Goal: Transaction & Acquisition: Obtain resource

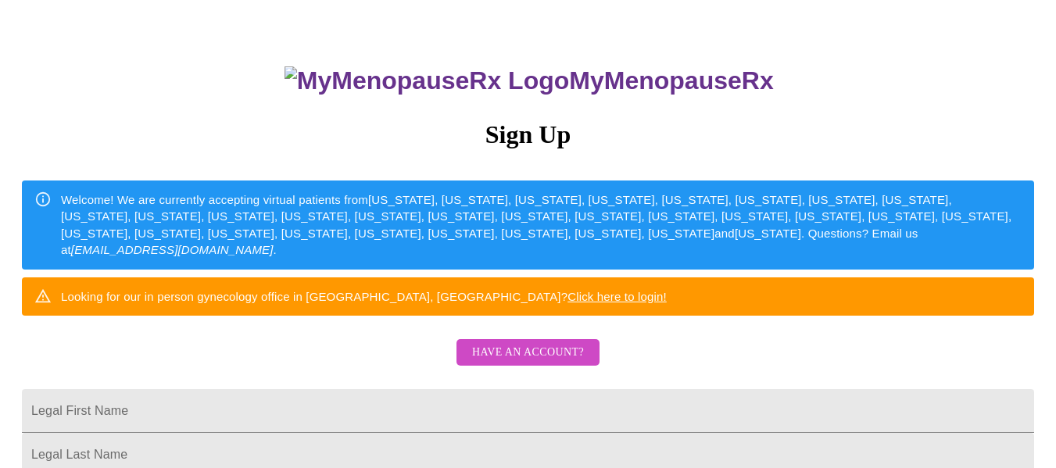
scroll to position [235, 0]
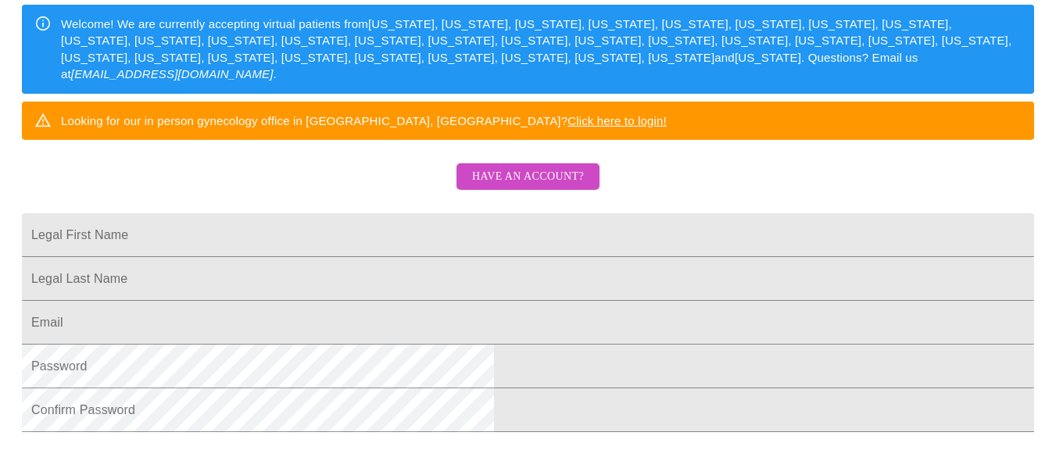
click at [536, 187] on span "Have an account?" at bounding box center [528, 177] width 112 height 20
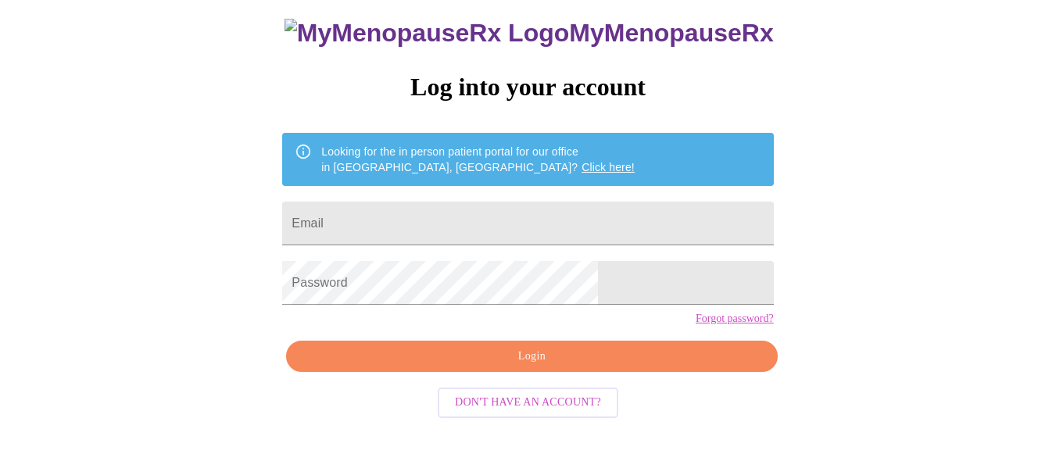
scroll to position [91, 0]
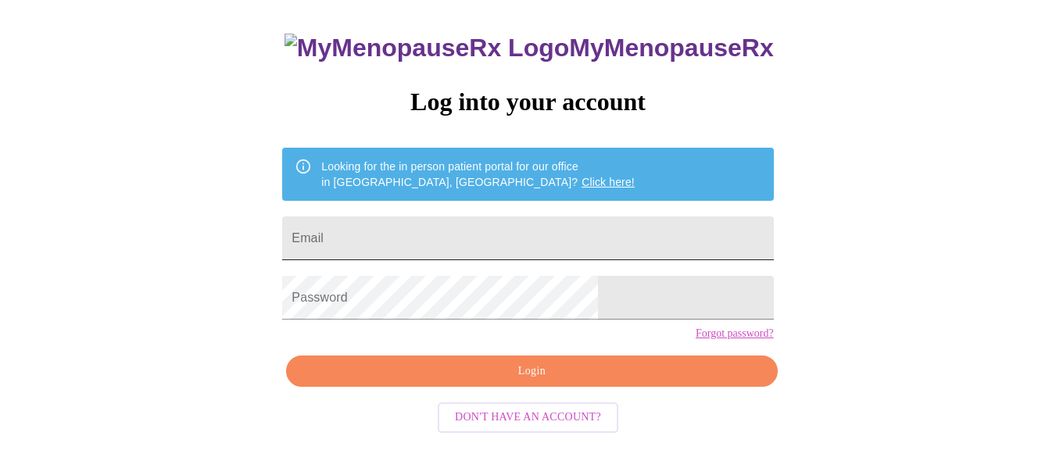
click at [442, 242] on input "Email" at bounding box center [527, 239] width 491 height 44
type input "[EMAIL_ADDRESS][DOMAIN_NAME]"
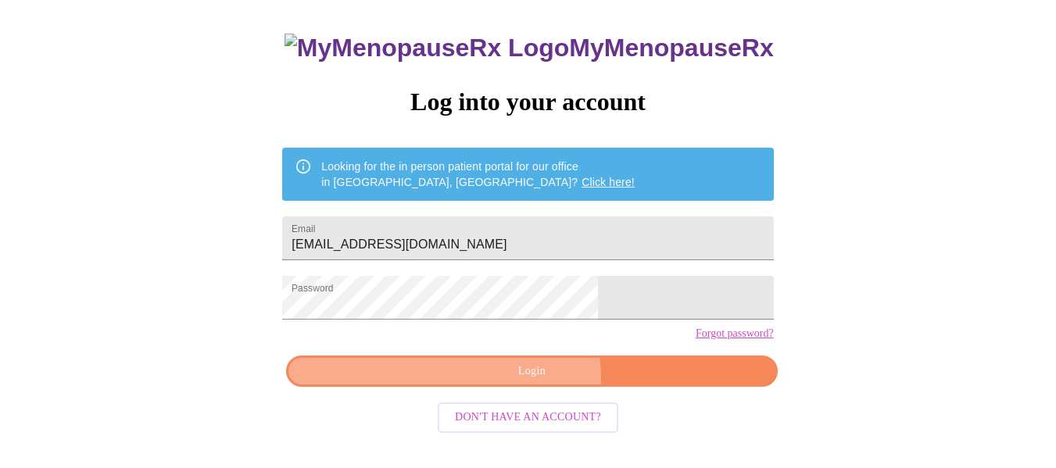
click at [475, 388] on button "Login" at bounding box center [531, 372] width 491 height 32
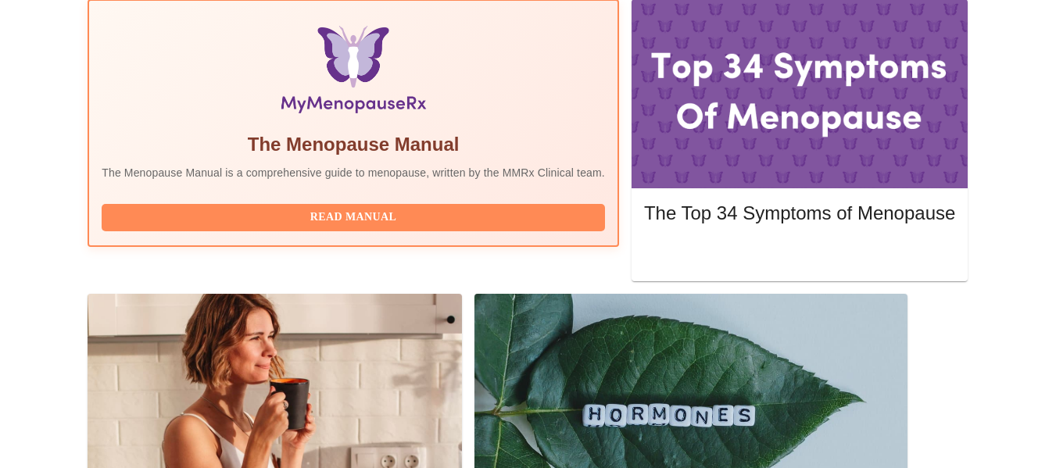
scroll to position [469, 0]
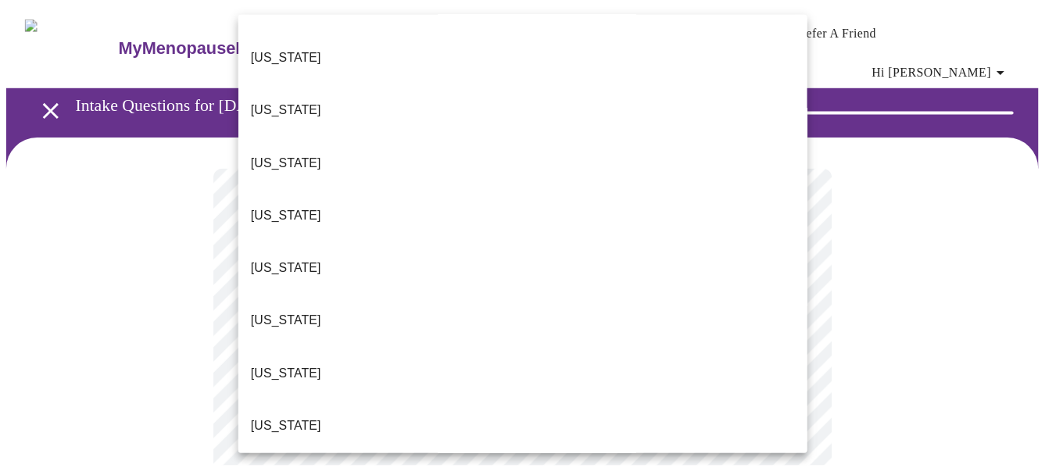
scroll to position [313, 0]
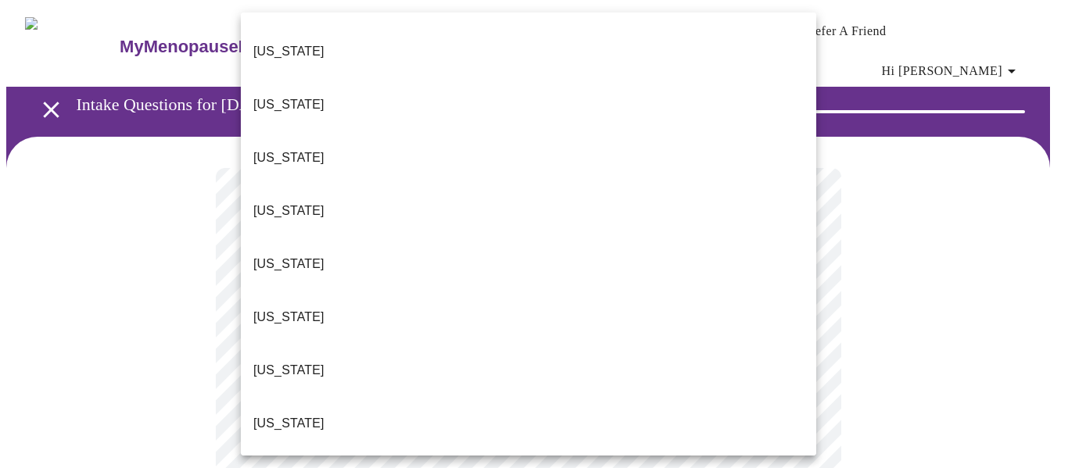
click at [327, 344] on li "[US_STATE]" at bounding box center [528, 370] width 575 height 53
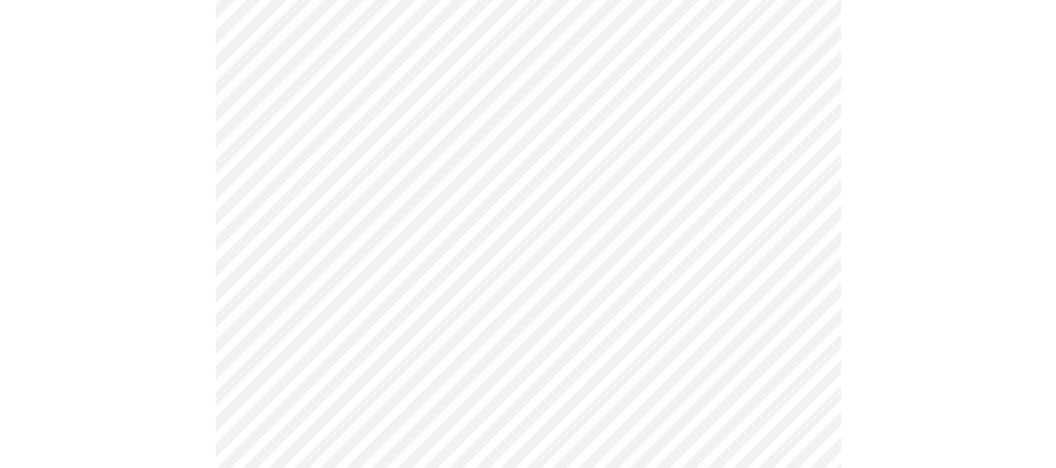
scroll to position [235, 0]
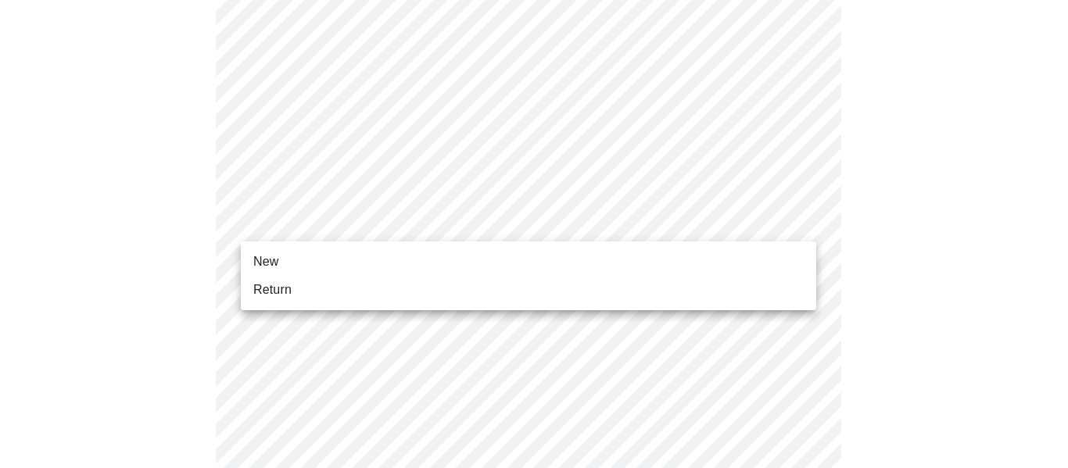
click at [378, 297] on li "Return" at bounding box center [528, 290] width 575 height 28
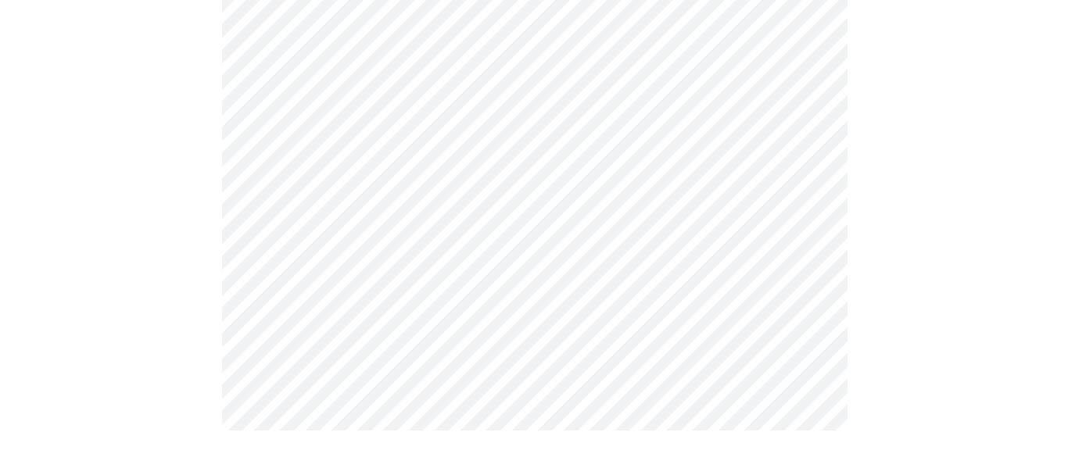
scroll to position [0, 0]
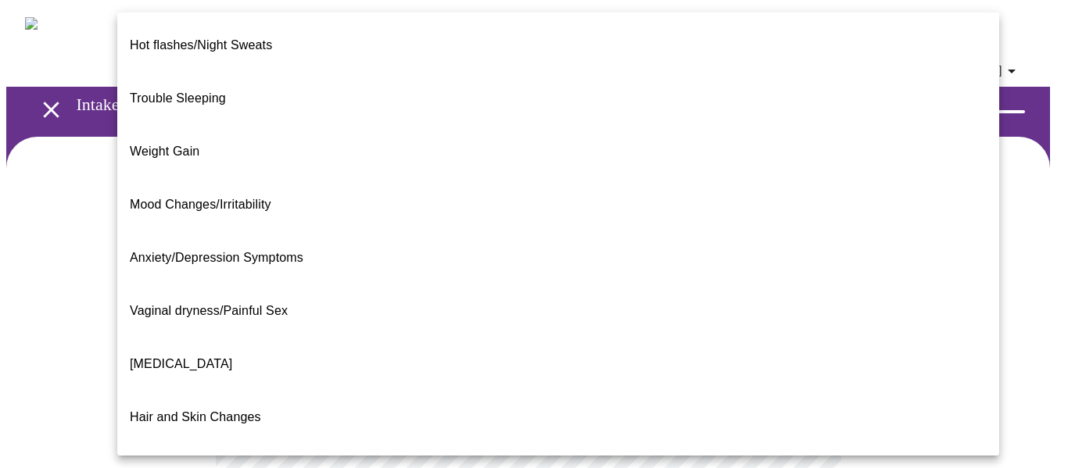
drag, startPoint x: 218, startPoint y: 74, endPoint x: 253, endPoint y: 181, distance: 112.0
click at [247, 198] on span "Mood Changes/Irritability" at bounding box center [200, 204] width 141 height 13
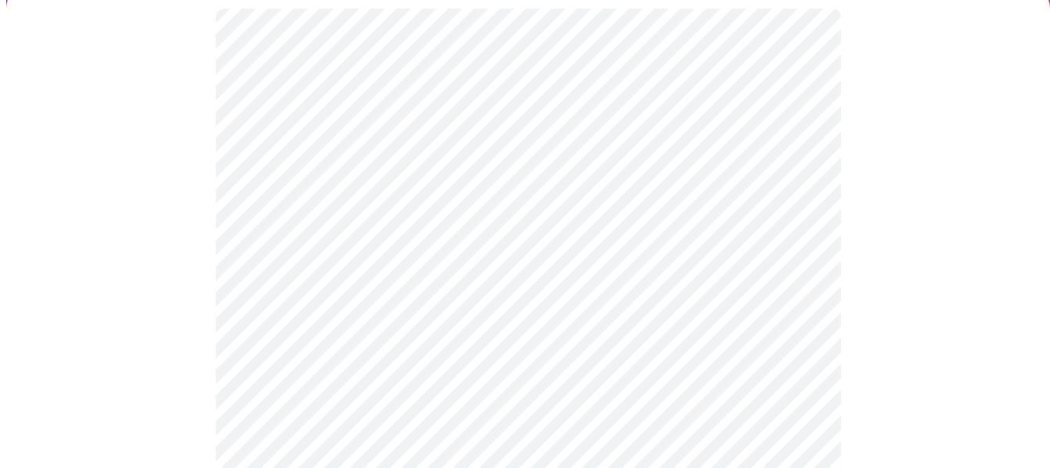
scroll to position [156, 0]
click at [397, 322] on body "MyMenopauseRx Appointments Messaging Labs Uploads Medications Community Refer a…" at bounding box center [528, 326] width 1044 height 952
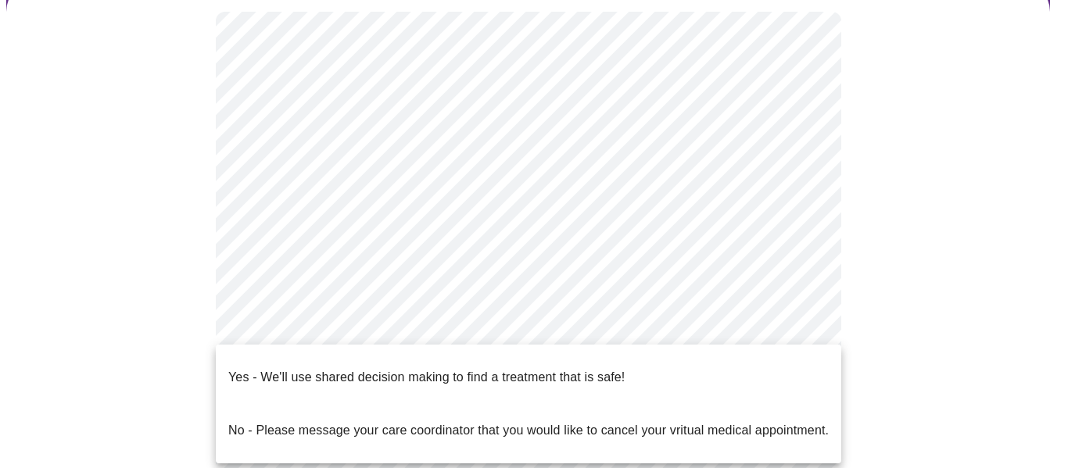
click at [406, 368] on p "Yes - We'll use shared decision making to find a treatment that is safe!" at bounding box center [426, 377] width 396 height 19
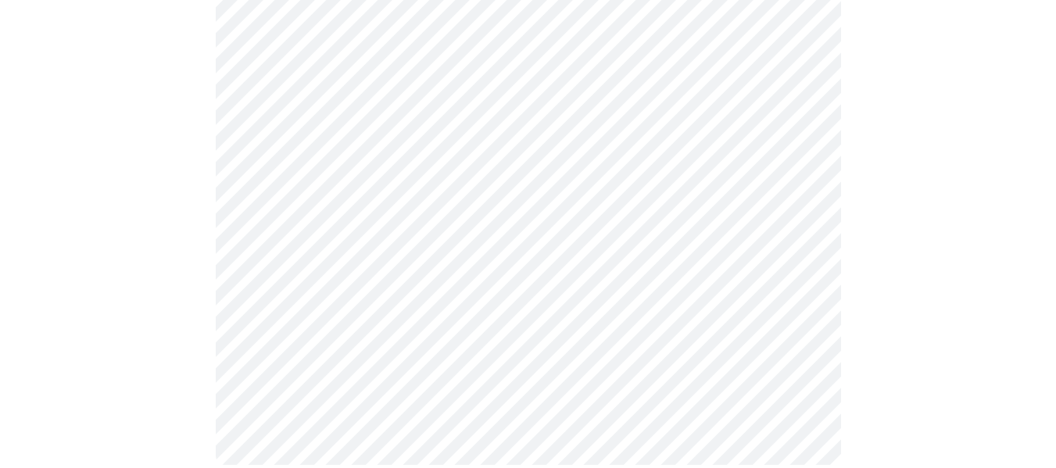
scroll to position [0, 0]
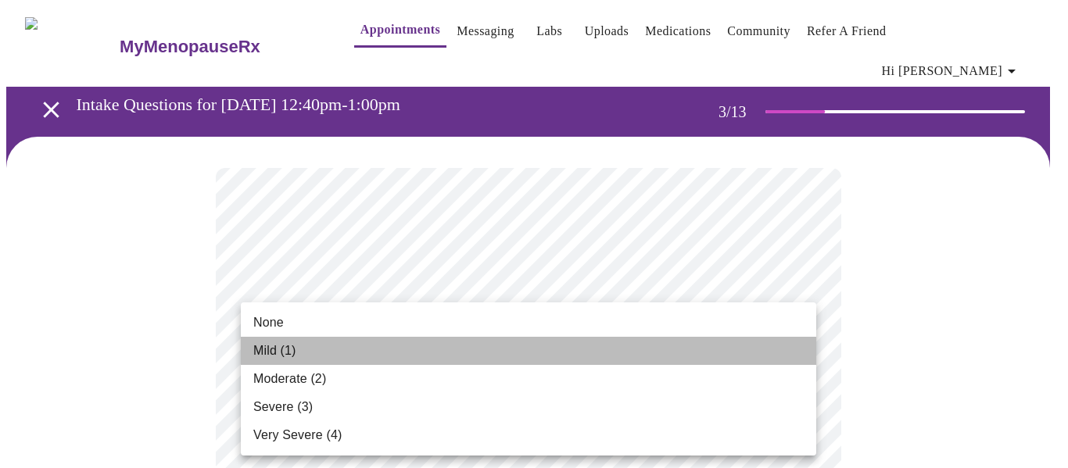
click at [356, 342] on li "Mild (1)" at bounding box center [528, 351] width 575 height 28
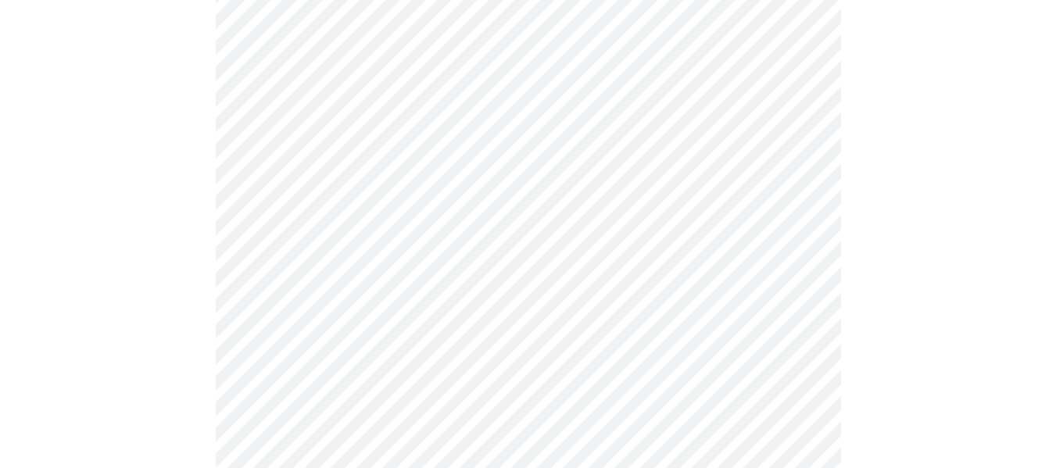
scroll to position [235, 0]
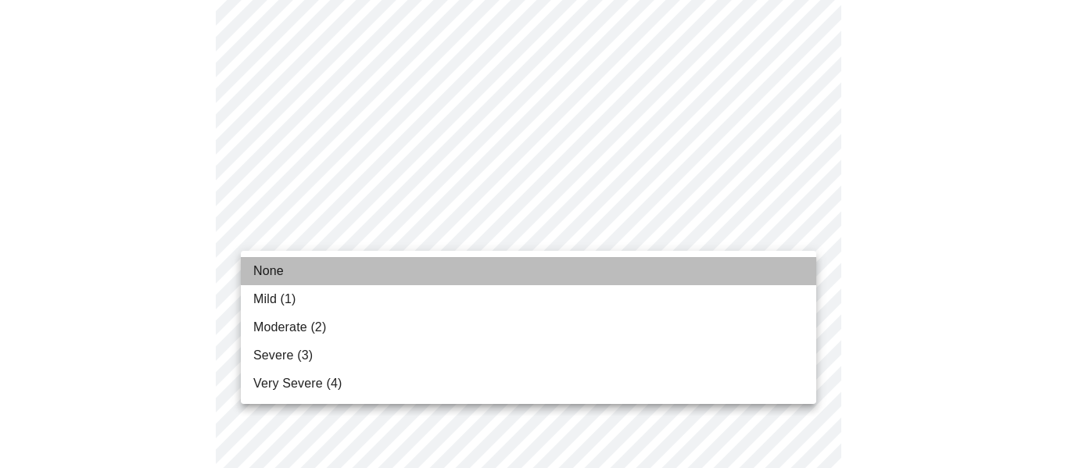
click at [353, 269] on li "None" at bounding box center [528, 271] width 575 height 28
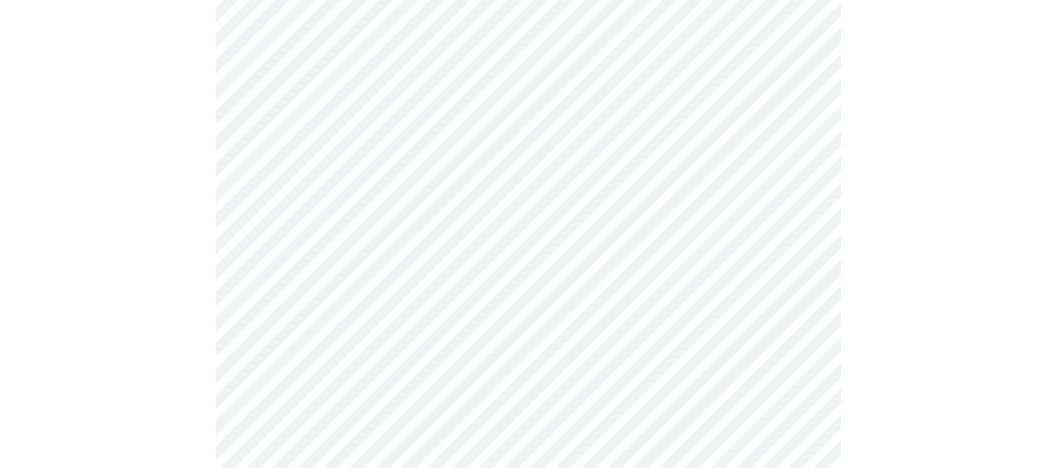
scroll to position [391, 0]
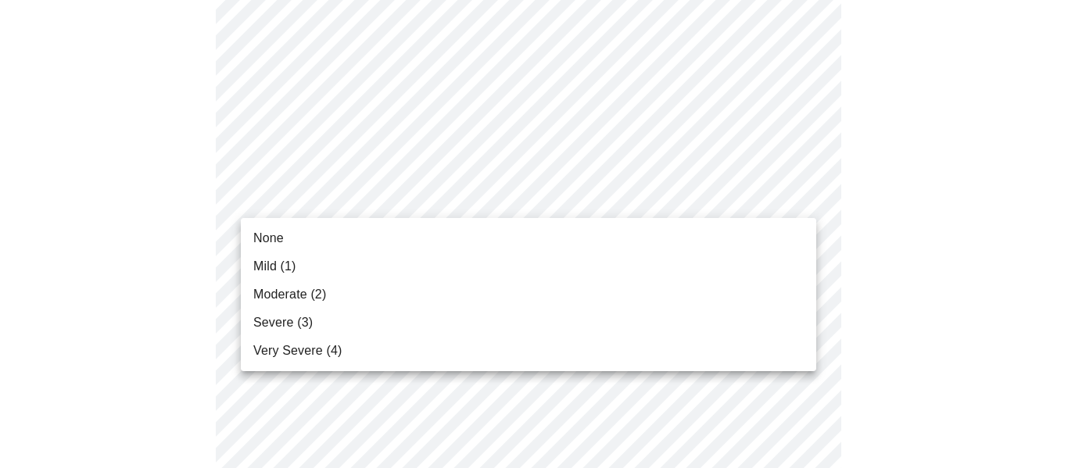
click at [368, 324] on li "Severe (3)" at bounding box center [528, 323] width 575 height 28
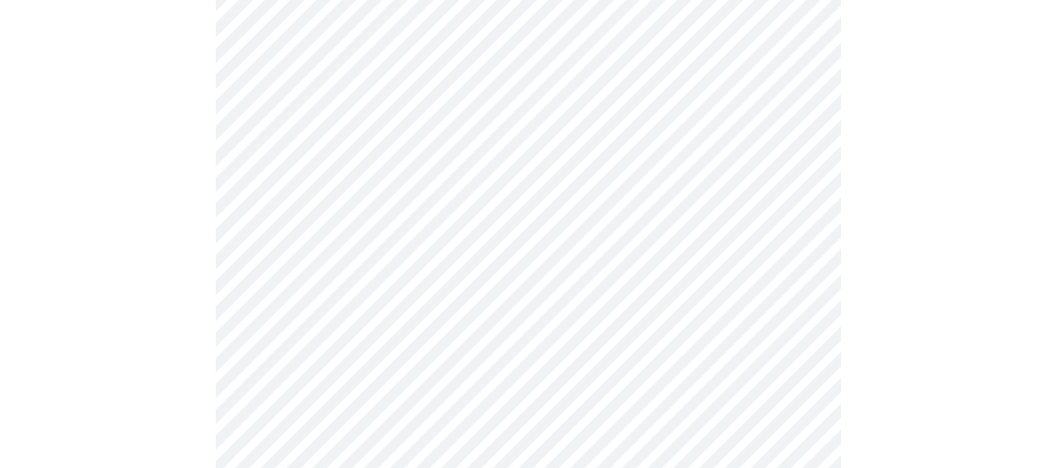
scroll to position [625, 0]
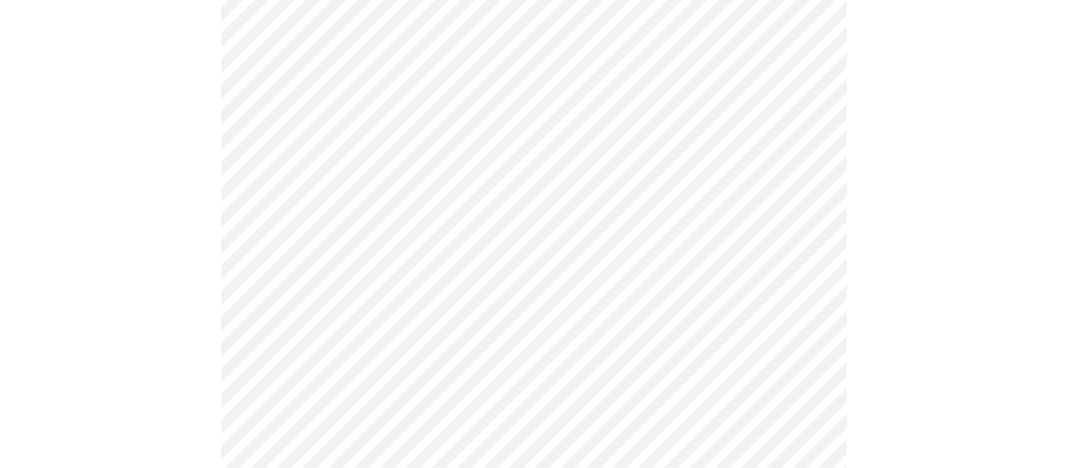
click at [410, 83] on body "MyMenopauseRx Appointments Messaging Labs Uploads Medications Community Refer a…" at bounding box center [533, 398] width 1055 height 2035
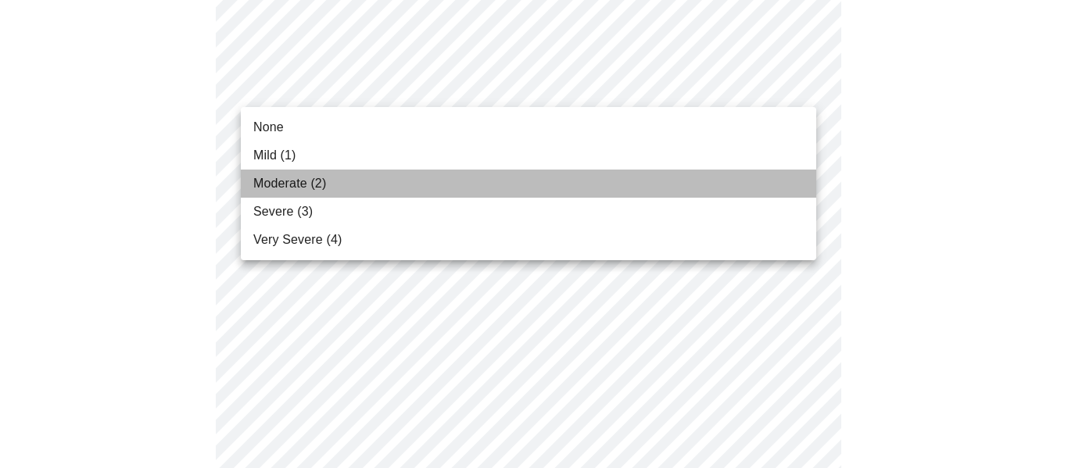
click at [416, 184] on li "Moderate (2)" at bounding box center [528, 184] width 575 height 28
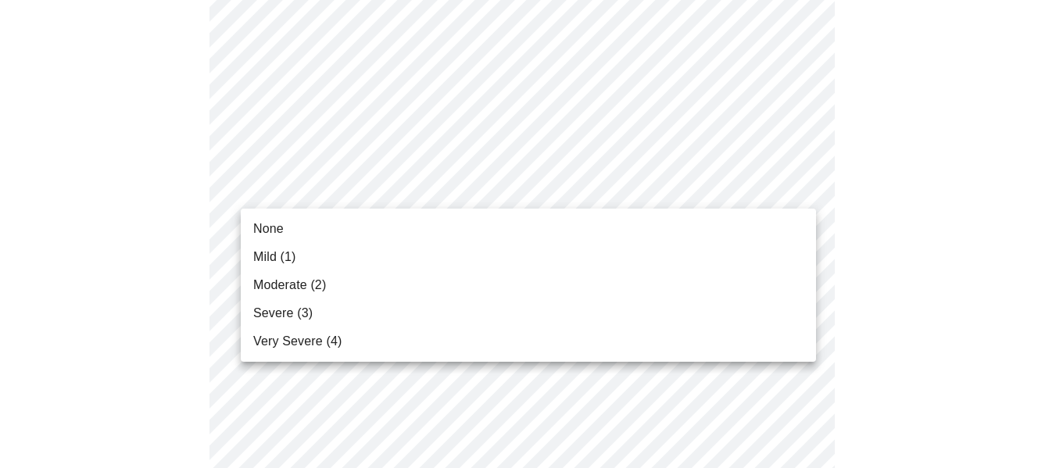
click at [367, 186] on body "MyMenopauseRx Appointments Messaging Labs Uploads Medications Community Refer a…" at bounding box center [528, 388] width 1044 height 2014
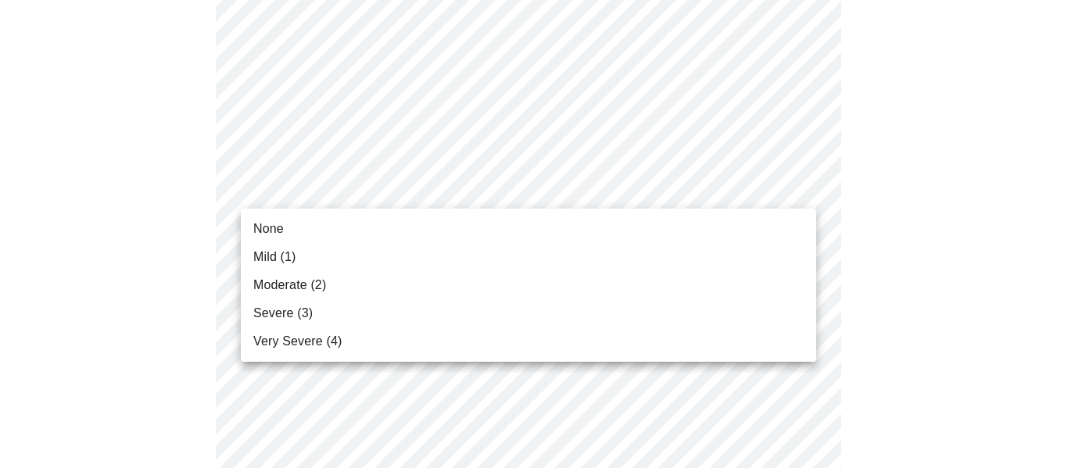
click at [367, 314] on li "Severe (3)" at bounding box center [528, 313] width 575 height 28
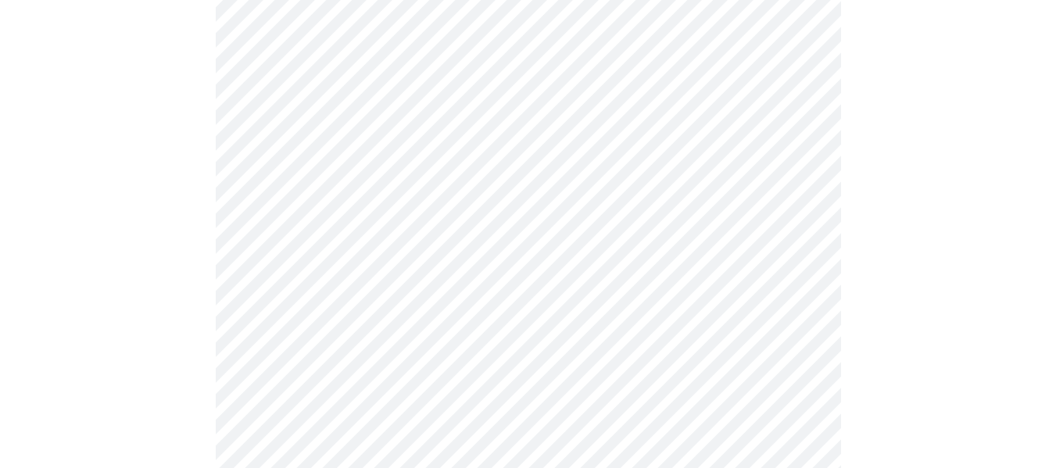
click at [418, 88] on body "MyMenopauseRx Appointments Messaging Labs Uploads Medications Community Refer a…" at bounding box center [528, 377] width 1044 height 1992
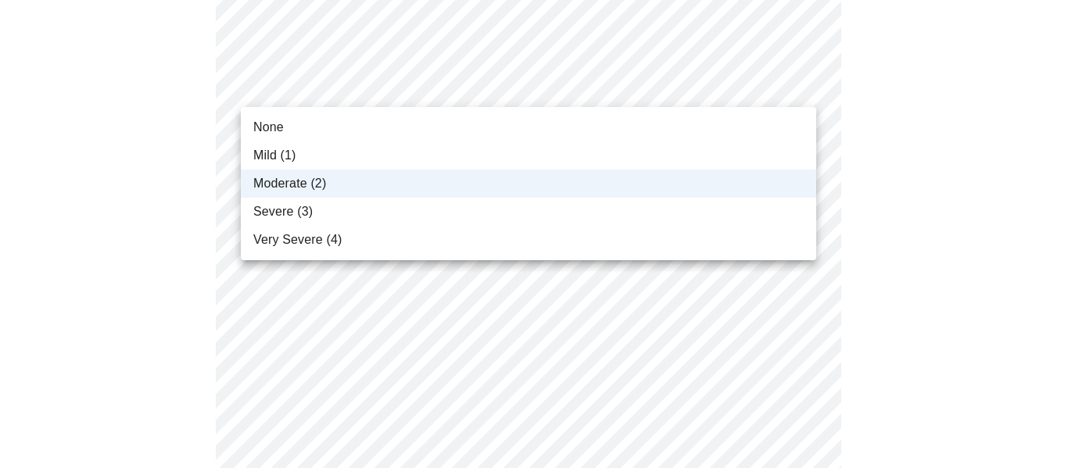
click at [417, 92] on div at bounding box center [534, 234] width 1068 height 468
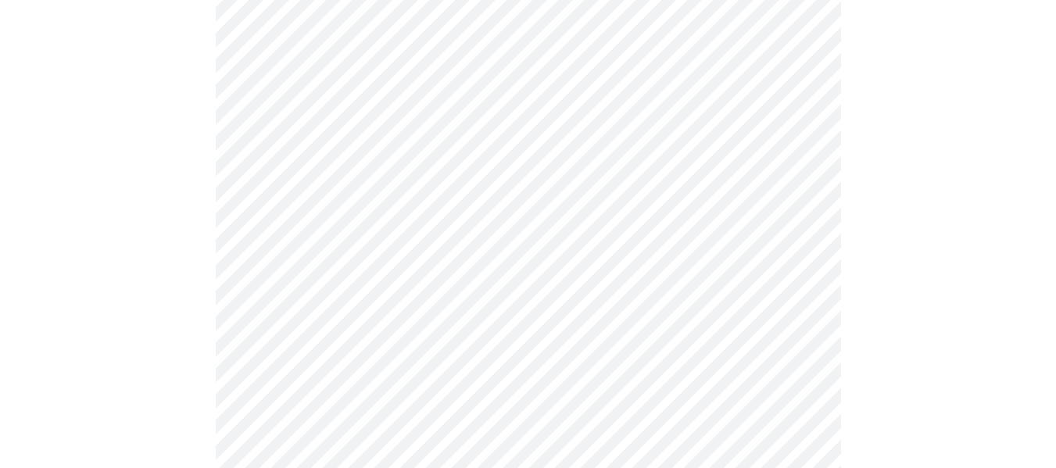
scroll to position [782, 0]
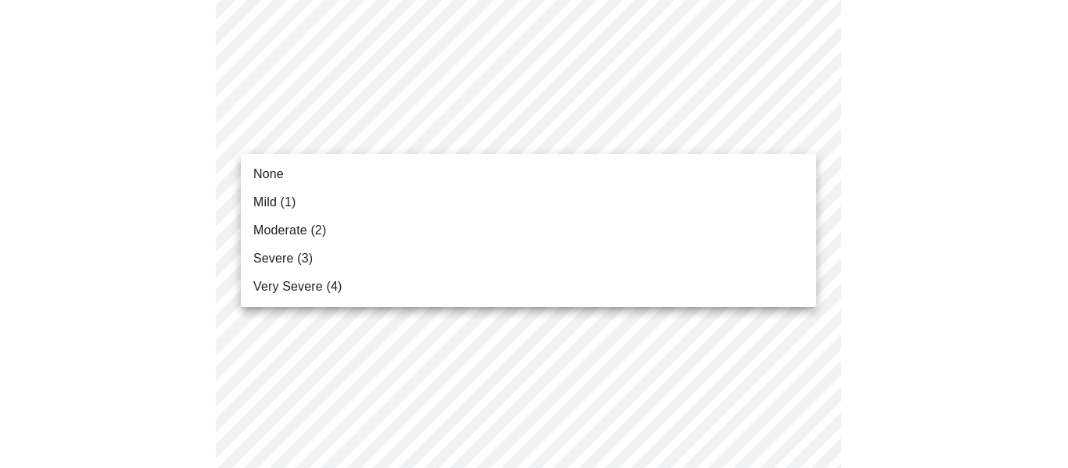
click at [414, 122] on body "MyMenopauseRx Appointments Messaging Labs Uploads Medications Community Refer a…" at bounding box center [533, 221] width 1055 height 1992
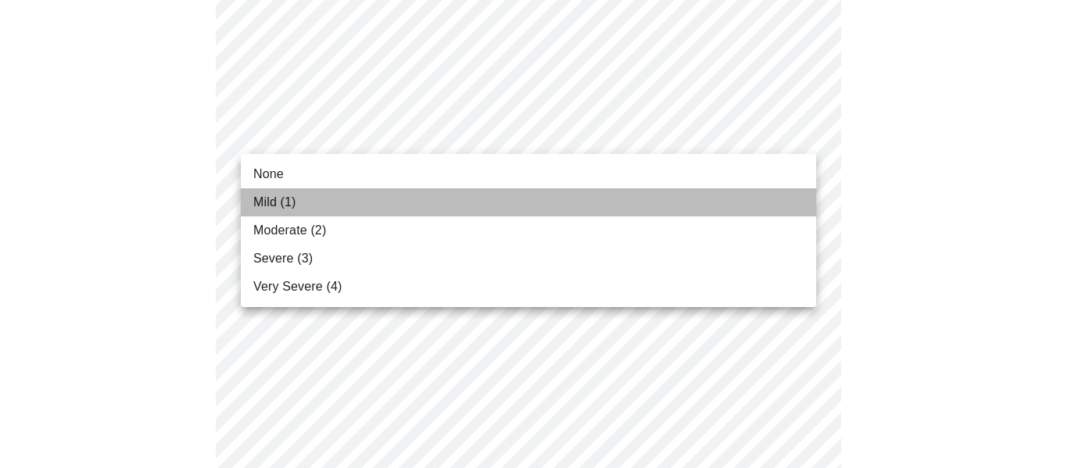
click at [378, 209] on li "Mild (1)" at bounding box center [528, 202] width 575 height 28
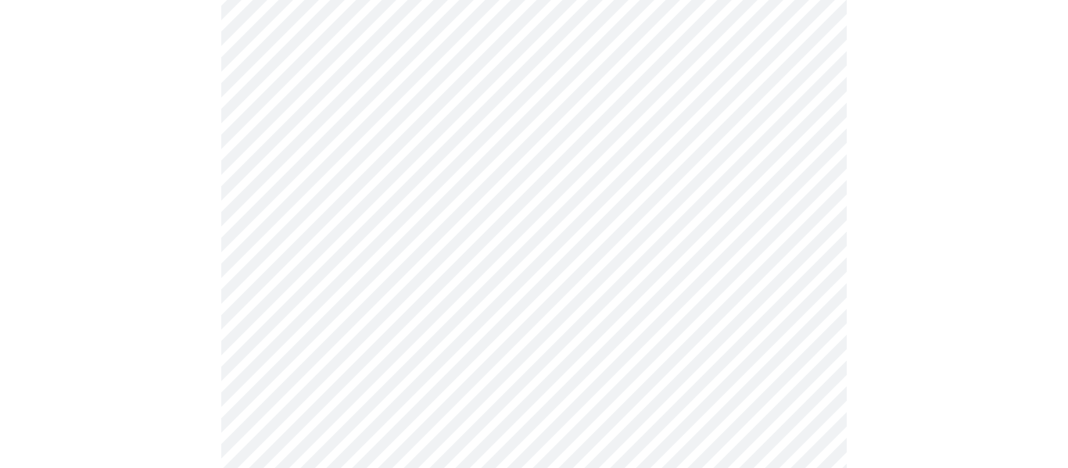
click at [369, 142] on body "MyMenopauseRx Appointments Messaging Labs Uploads Medications Community Refer a…" at bounding box center [533, 210] width 1055 height 1970
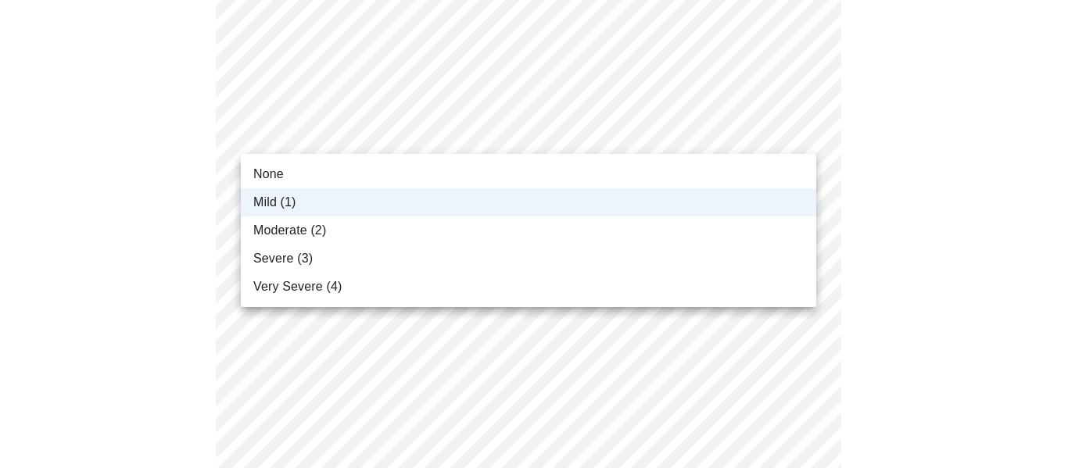
click at [372, 140] on div at bounding box center [534, 234] width 1068 height 468
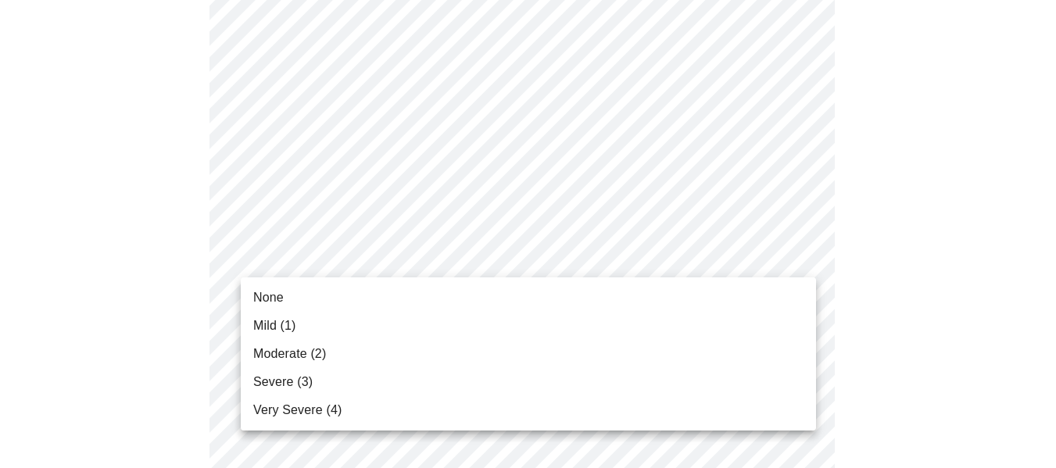
click at [387, 255] on body "MyMenopauseRx Appointments Messaging Labs Uploads Medications Community Refer a…" at bounding box center [528, 210] width 1044 height 1970
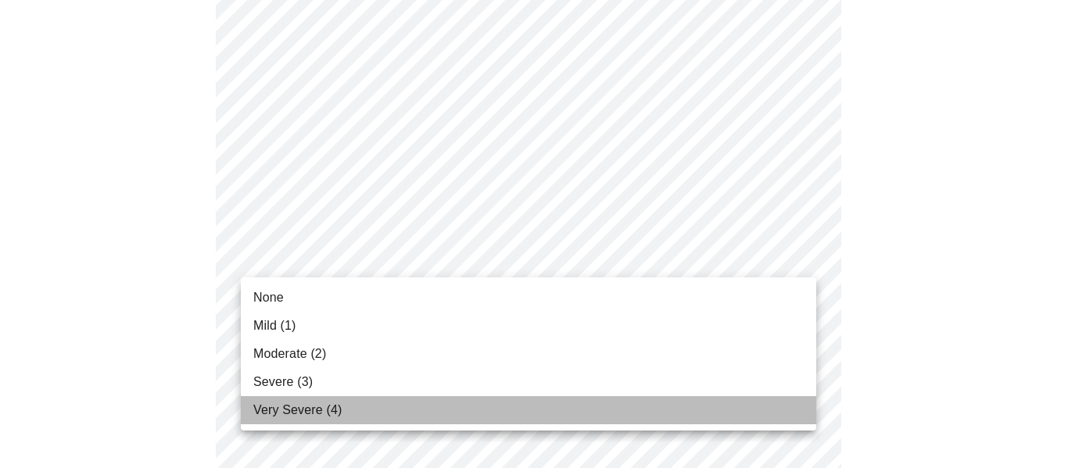
click at [335, 406] on span "Very Severe (4)" at bounding box center [297, 410] width 88 height 19
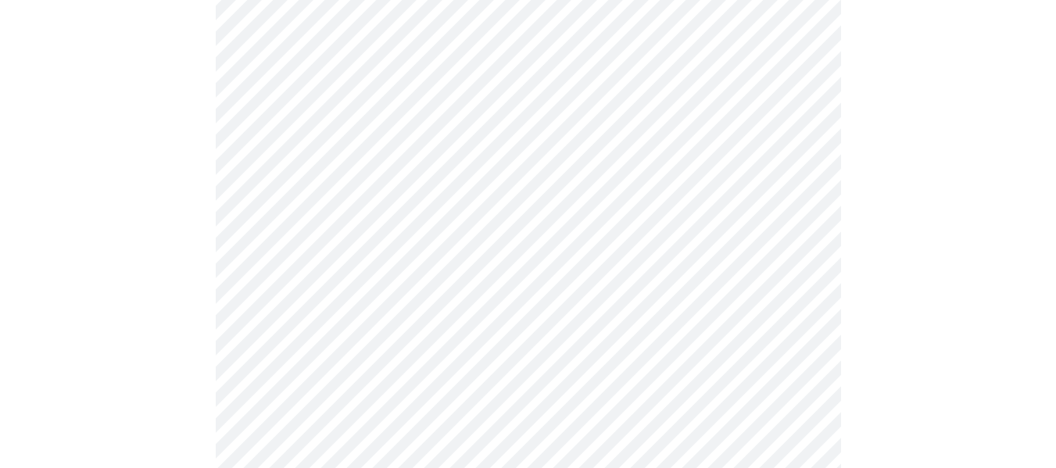
click at [335, 358] on span "Very Severe (4)" at bounding box center [355, 352] width 66 height 11
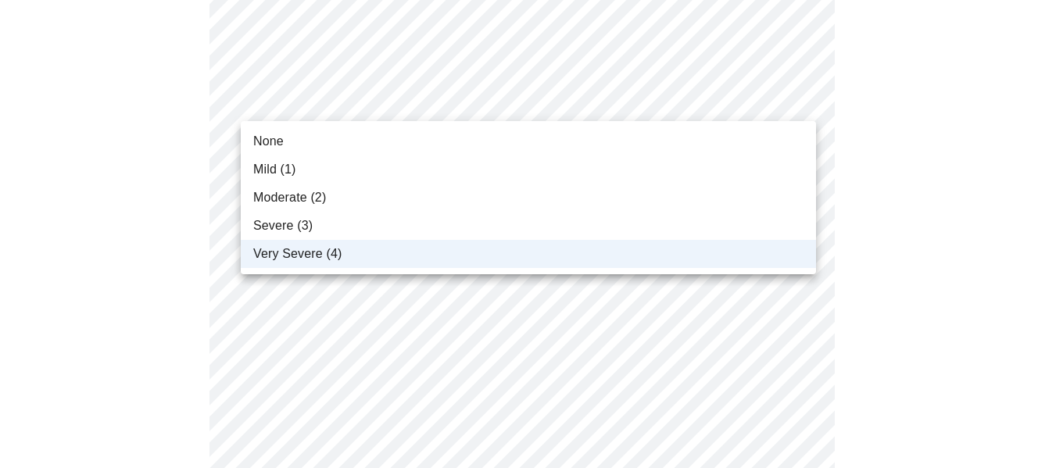
click at [387, 103] on body "MyMenopauseRx Appointments Messaging Labs Uploads Medications Community Refer a…" at bounding box center [528, 42] width 1044 height 1948
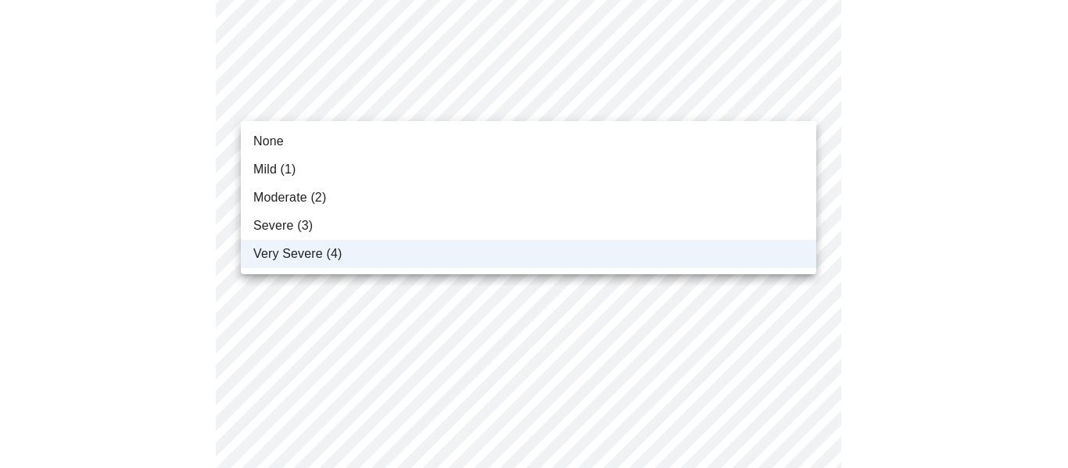
click at [342, 228] on li "Severe (3)" at bounding box center [528, 226] width 575 height 28
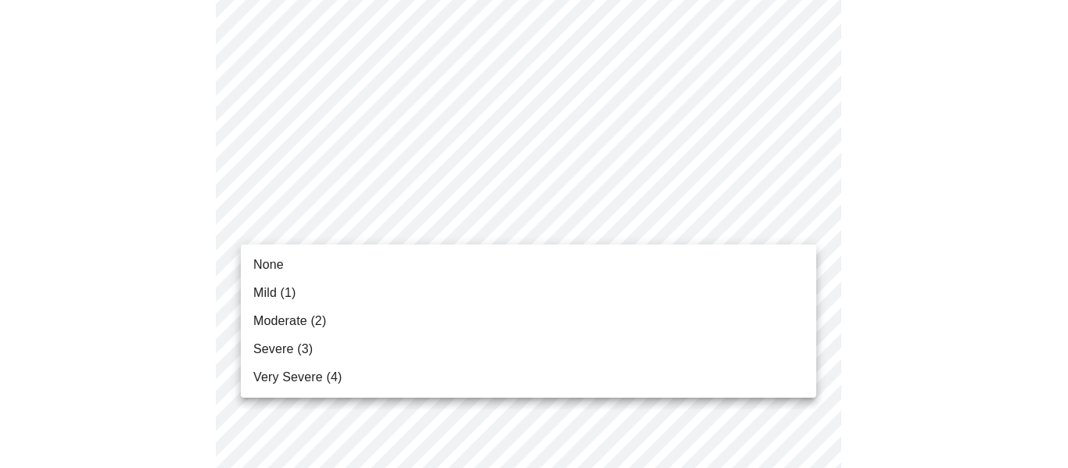
click at [365, 218] on body "MyMenopauseRx Appointments Messaging Labs Uploads Medications Community Refer a…" at bounding box center [533, 42] width 1055 height 1948
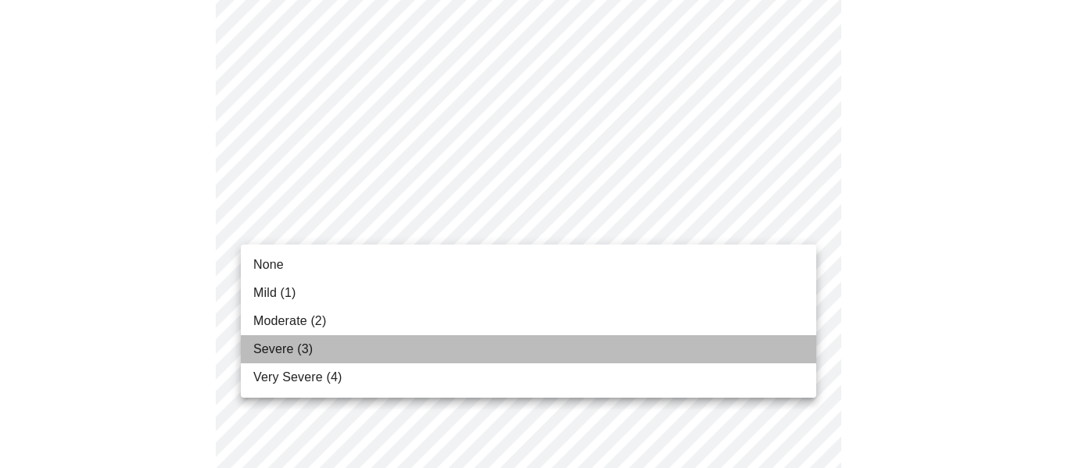
click at [378, 360] on li "Severe (3)" at bounding box center [528, 349] width 575 height 28
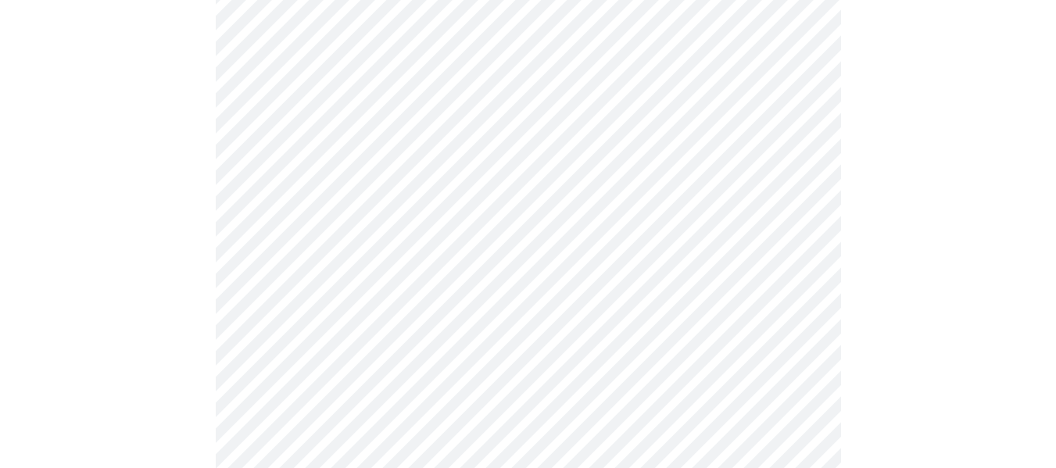
scroll to position [1094, 0]
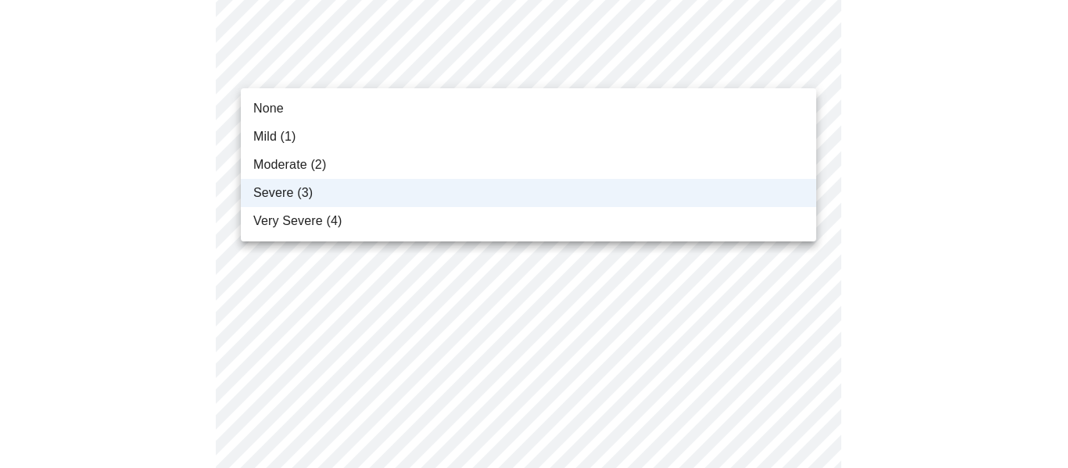
click at [384, 228] on li "Very Severe (4)" at bounding box center [528, 221] width 575 height 28
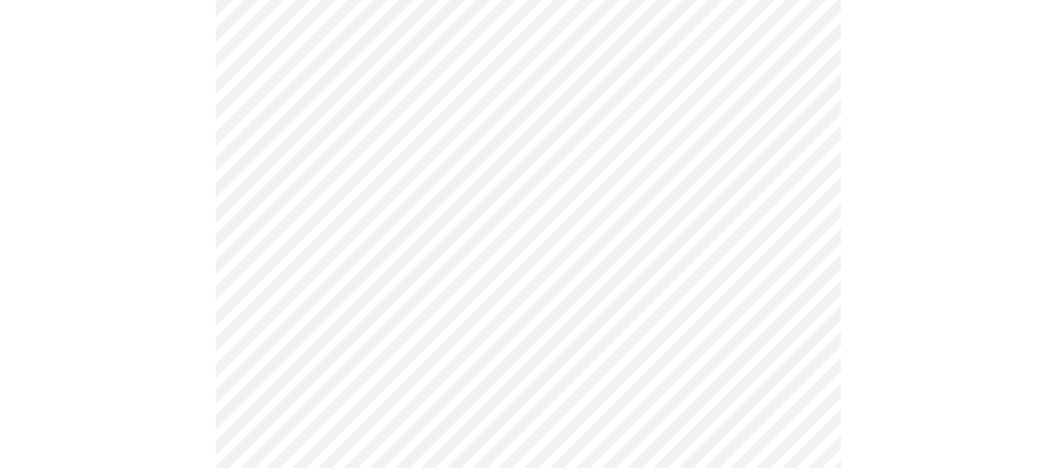
scroll to position [1016, 0]
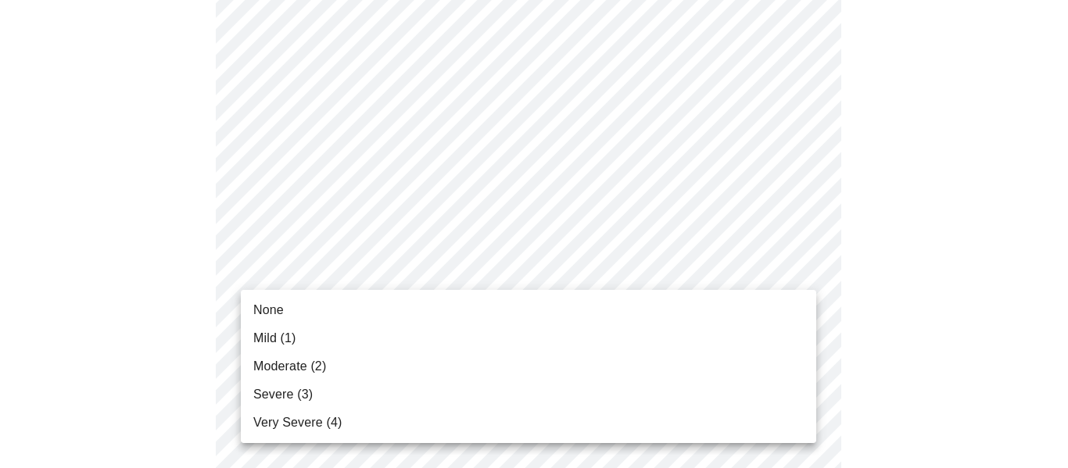
click at [353, 314] on li "None" at bounding box center [528, 310] width 575 height 28
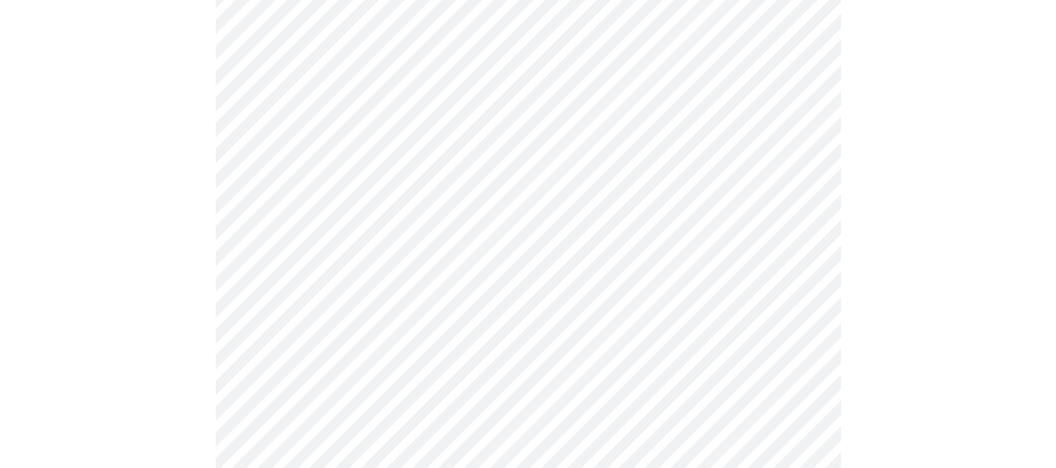
scroll to position [1173, 0]
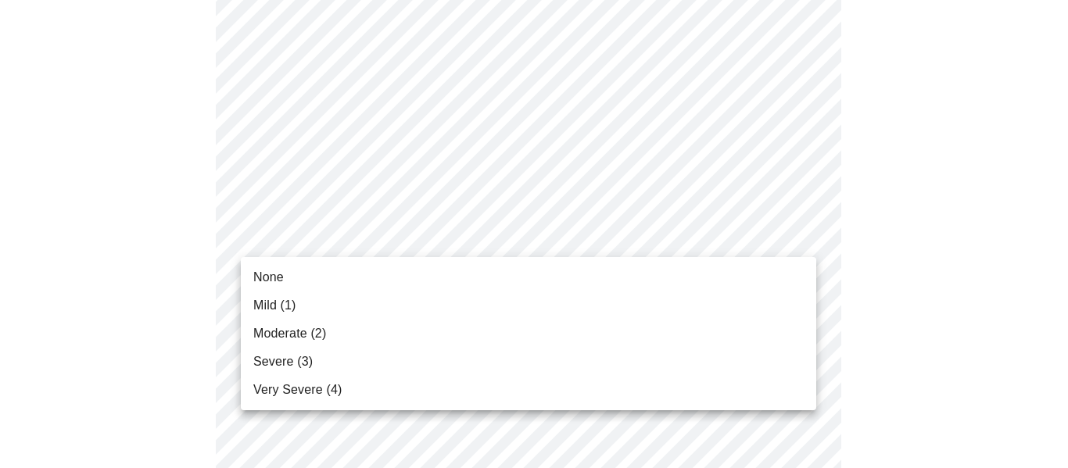
click at [354, 282] on li "None" at bounding box center [528, 277] width 575 height 28
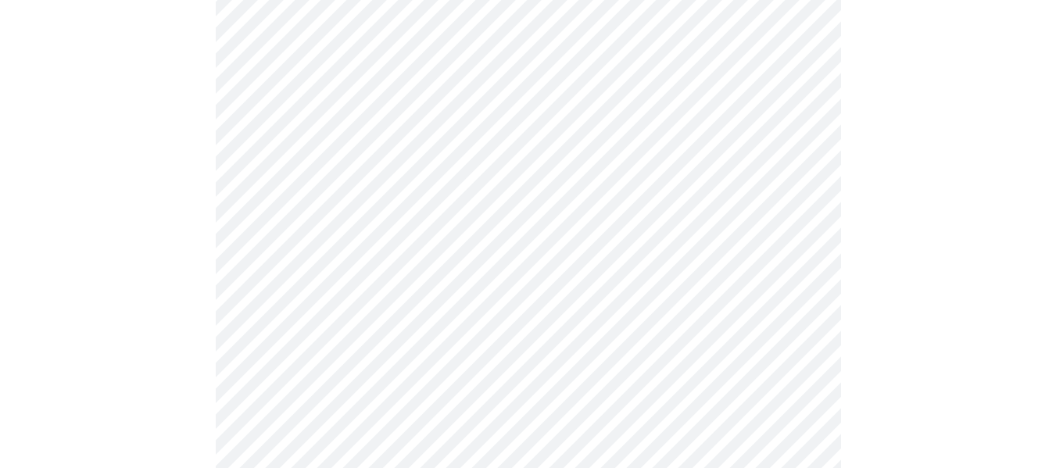
scroll to position [1329, 0]
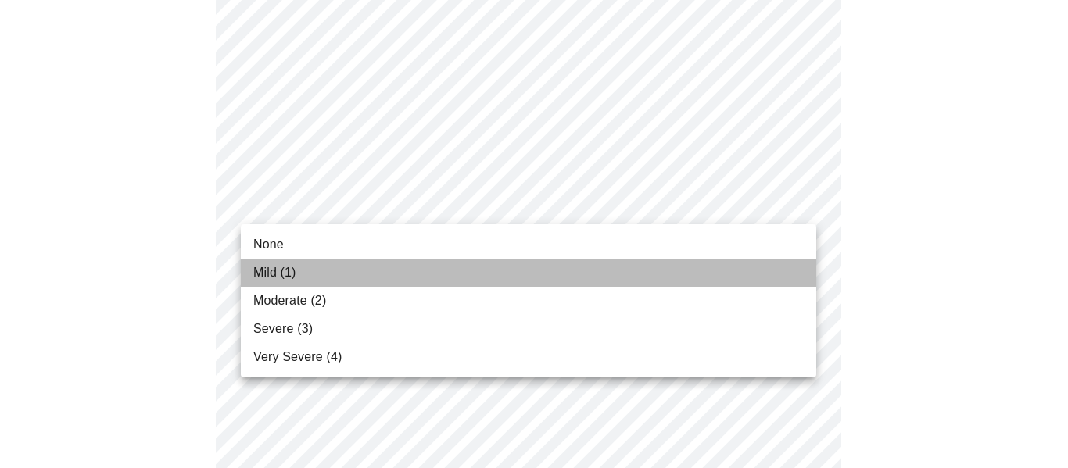
click at [385, 280] on li "Mild (1)" at bounding box center [528, 273] width 575 height 28
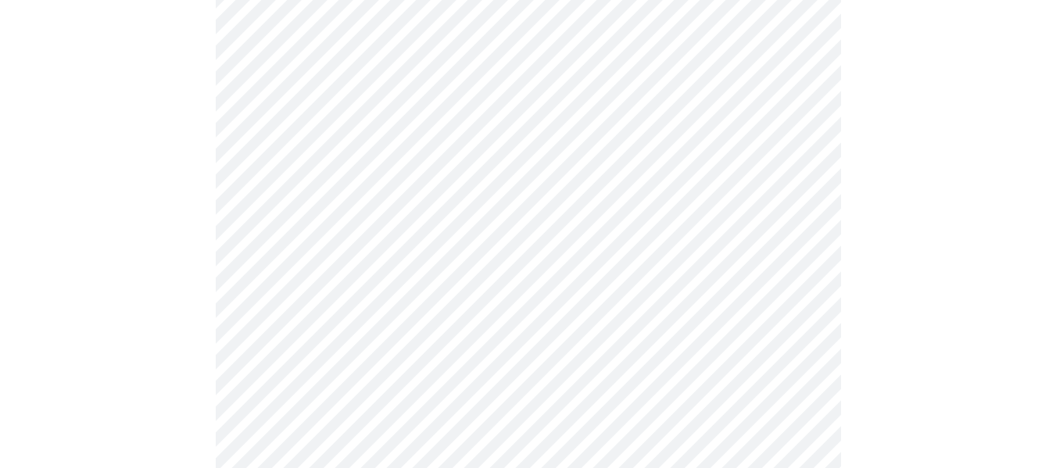
scroll to position [625, 0]
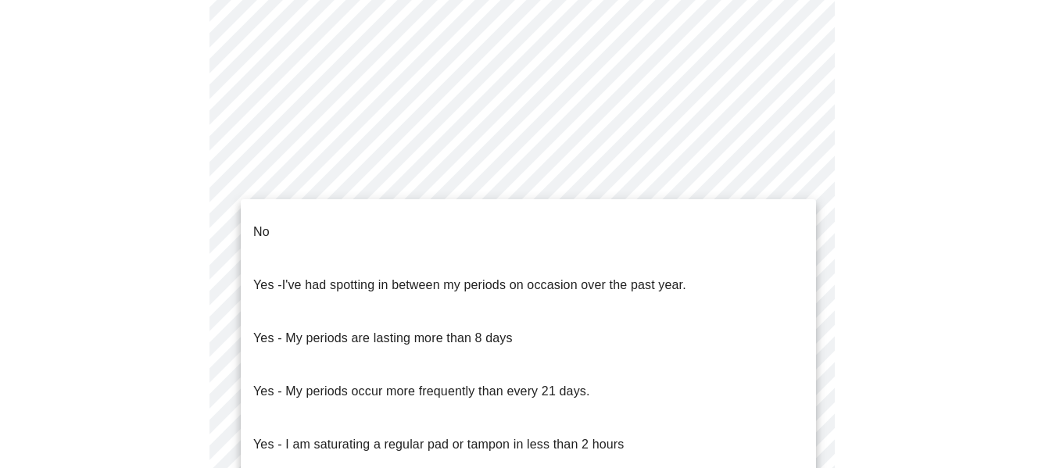
click at [335, 272] on body "MyMenopauseRx Appointments Messaging Labs Uploads Medications Community Refer a…" at bounding box center [528, 132] width 1044 height 1502
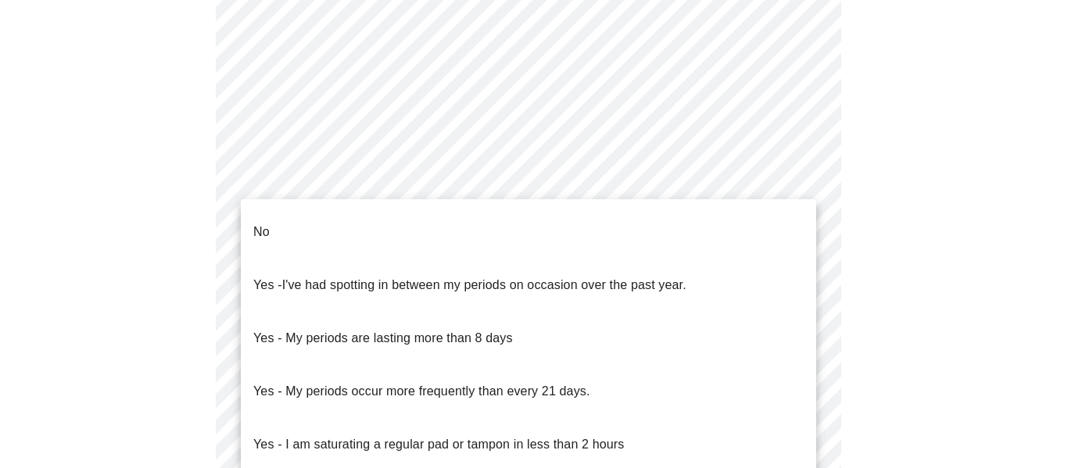
click at [41, 263] on div at bounding box center [534, 234] width 1068 height 468
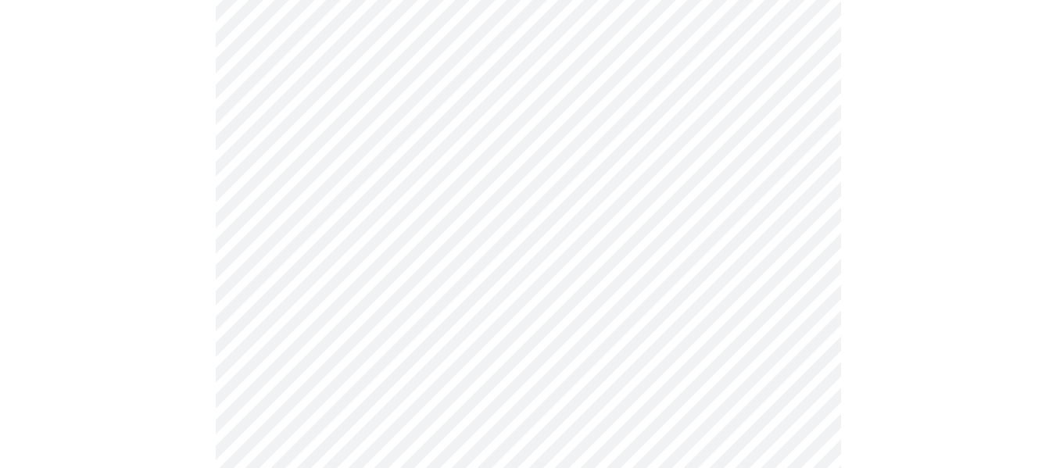
click at [416, 267] on body "MyMenopauseRx Appointments Messaging Labs Uploads Medications Community Refer a…" at bounding box center [528, 132] width 1044 height 1502
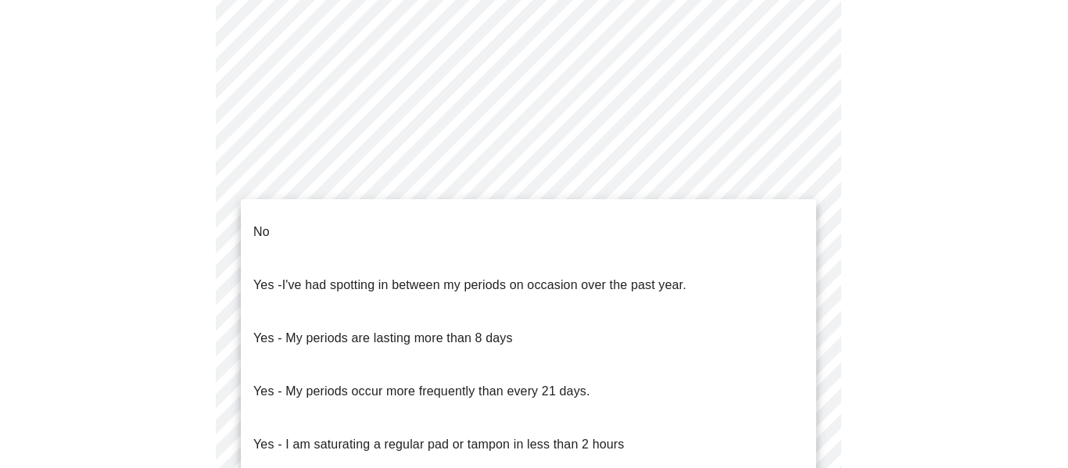
click at [417, 227] on li "No" at bounding box center [528, 232] width 575 height 53
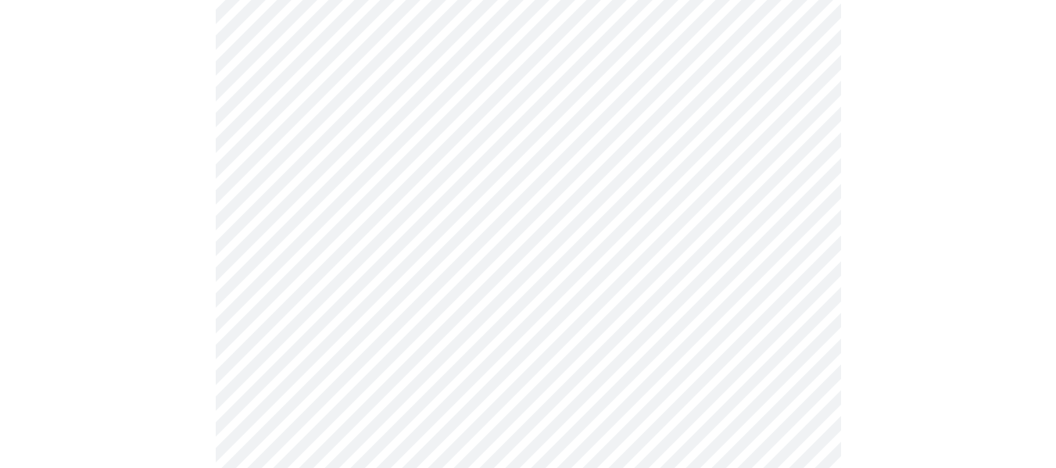
scroll to position [860, 0]
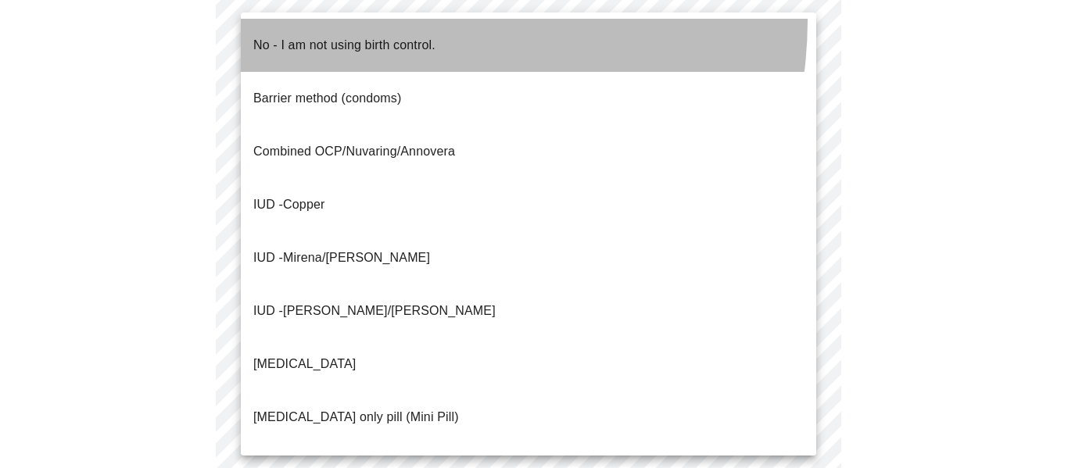
click at [394, 20] on li "No - I am not using birth control." at bounding box center [528, 45] width 575 height 53
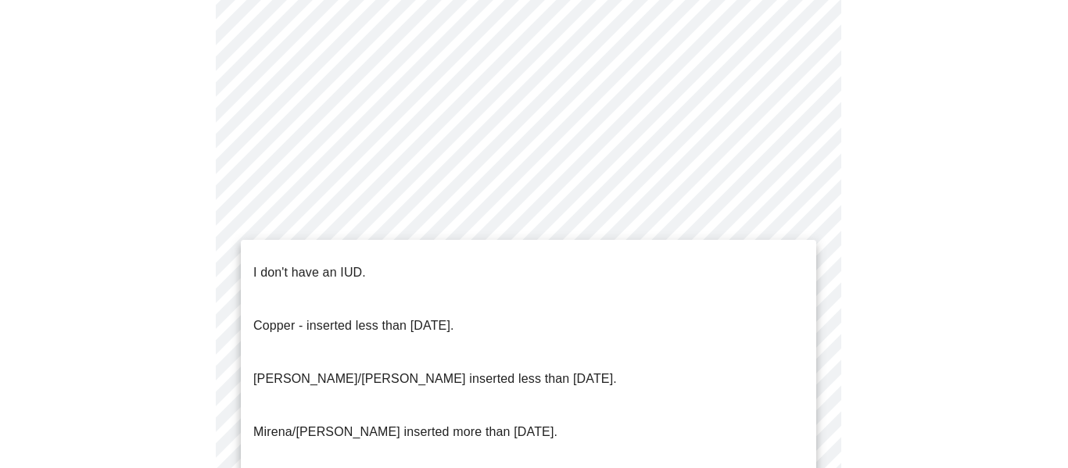
click at [354, 270] on span "I don't have an IUD." at bounding box center [309, 273] width 113 height 44
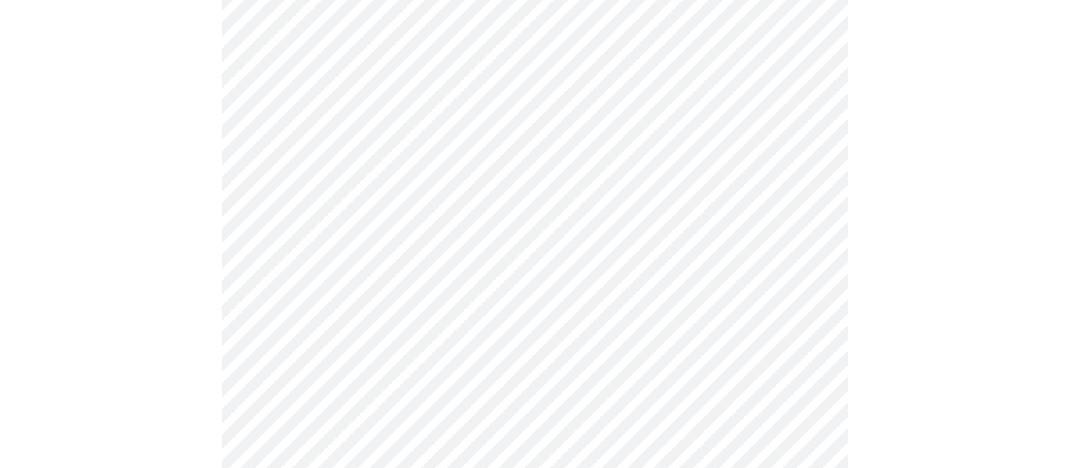
scroll to position [983, 0]
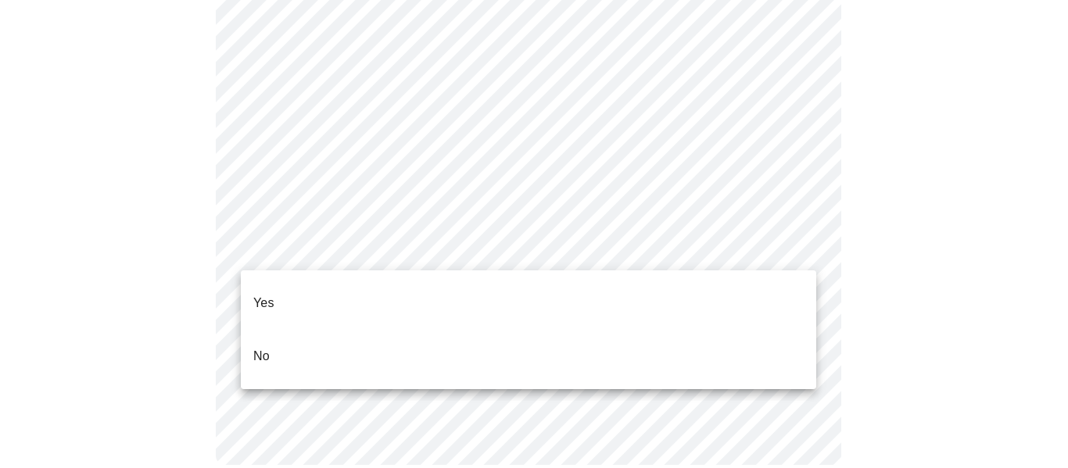
click at [334, 294] on li "Yes" at bounding box center [528, 303] width 575 height 53
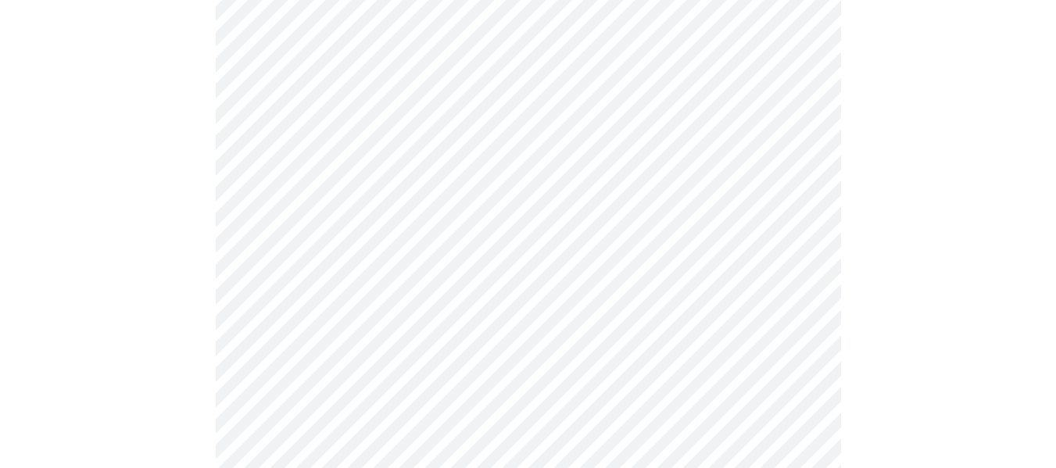
scroll to position [4065, 0]
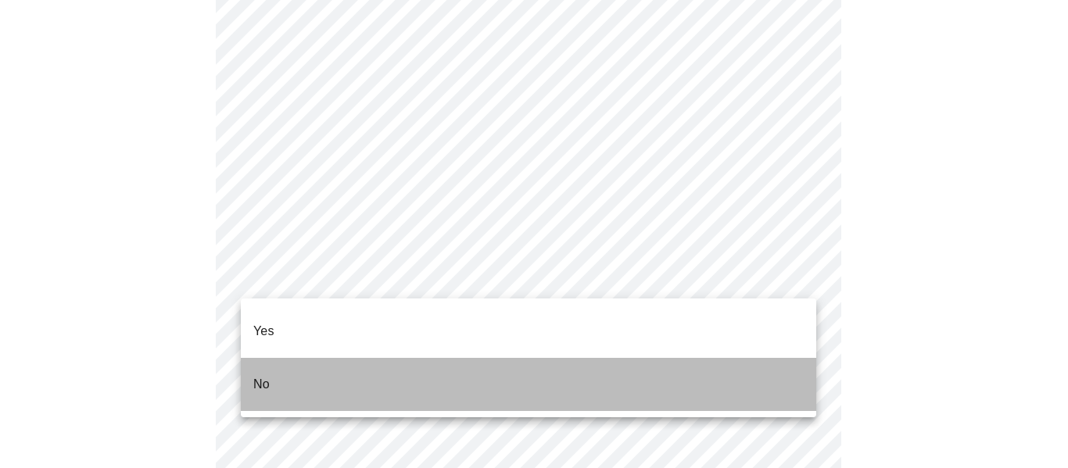
click at [324, 361] on li "No" at bounding box center [528, 384] width 575 height 53
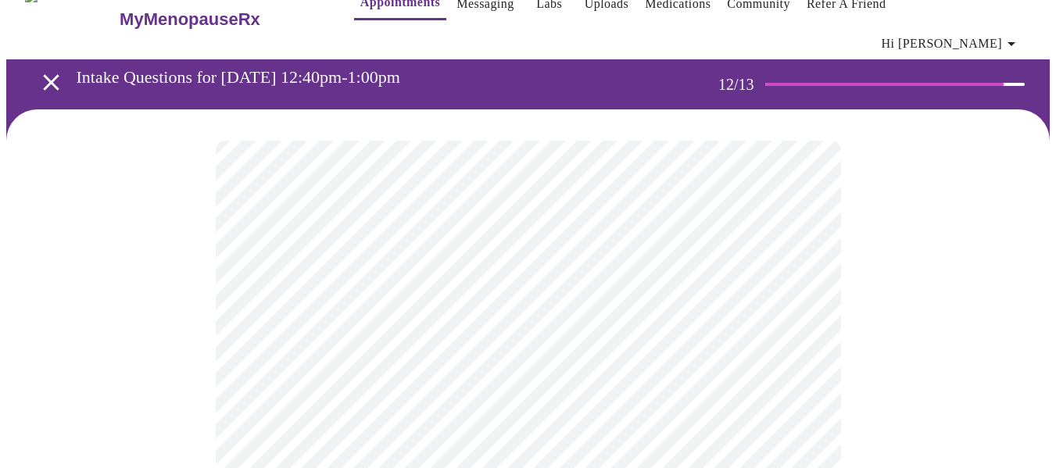
scroll to position [52, 0]
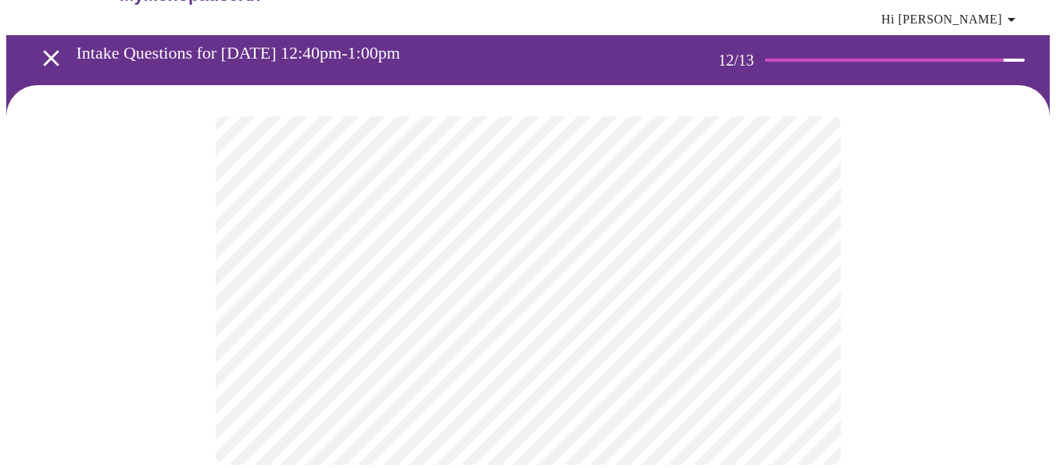
click at [569, 276] on body "MyMenopauseRx Appointments Messaging Labs Uploads Medications Community Refer a…" at bounding box center [528, 226] width 1044 height 542
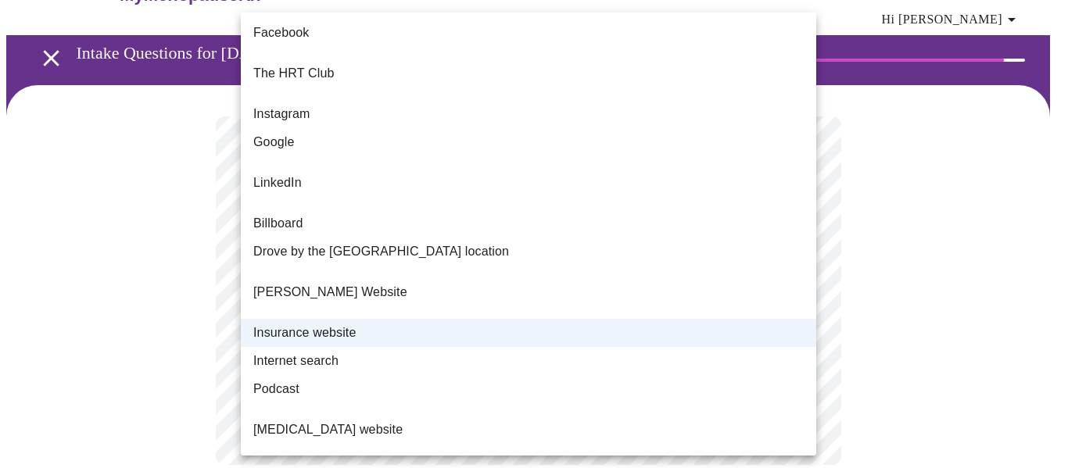
click at [1015, 212] on div at bounding box center [534, 234] width 1068 height 468
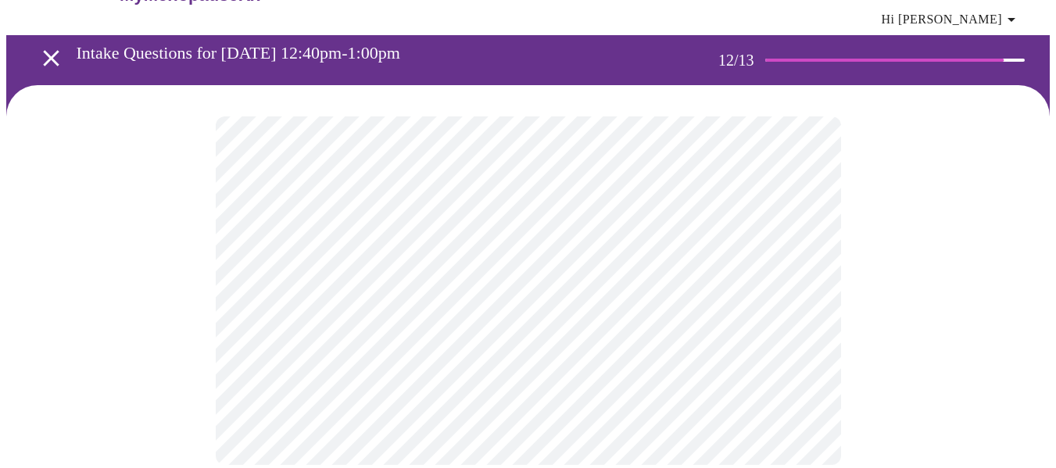
scroll to position [0, 0]
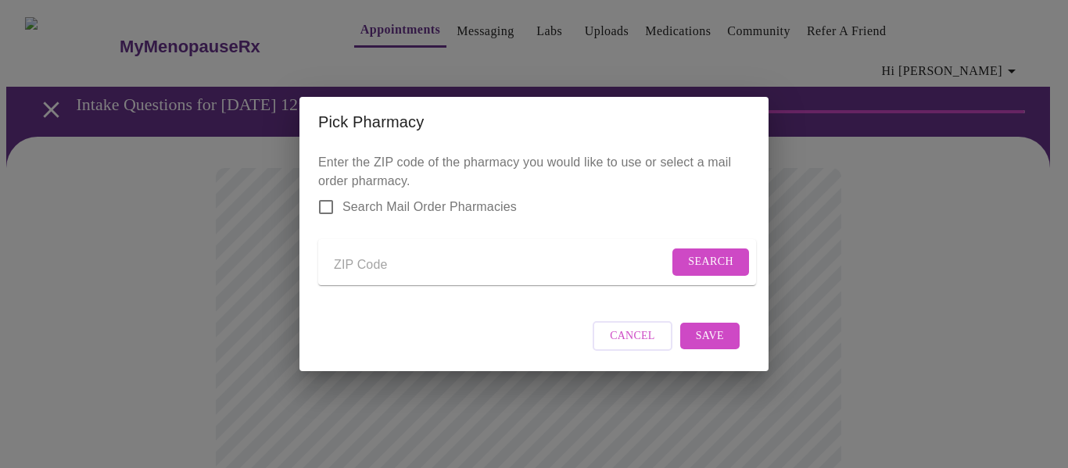
click at [650, 344] on span "Cancel" at bounding box center [632, 337] width 45 height 20
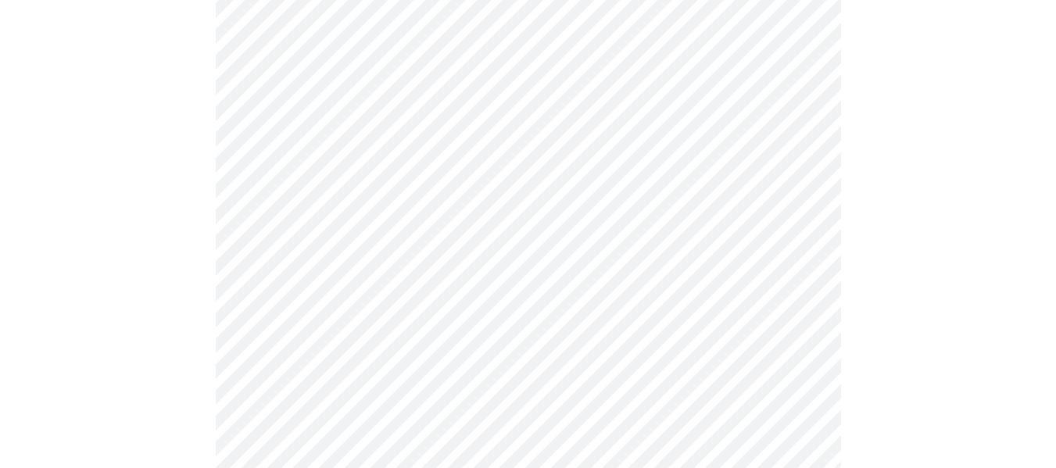
scroll to position [1025, 0]
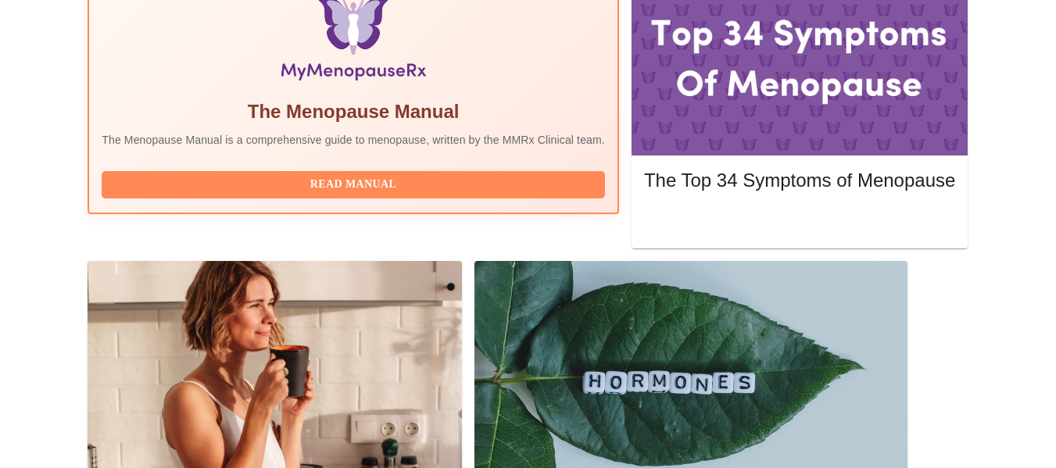
scroll to position [399, 0]
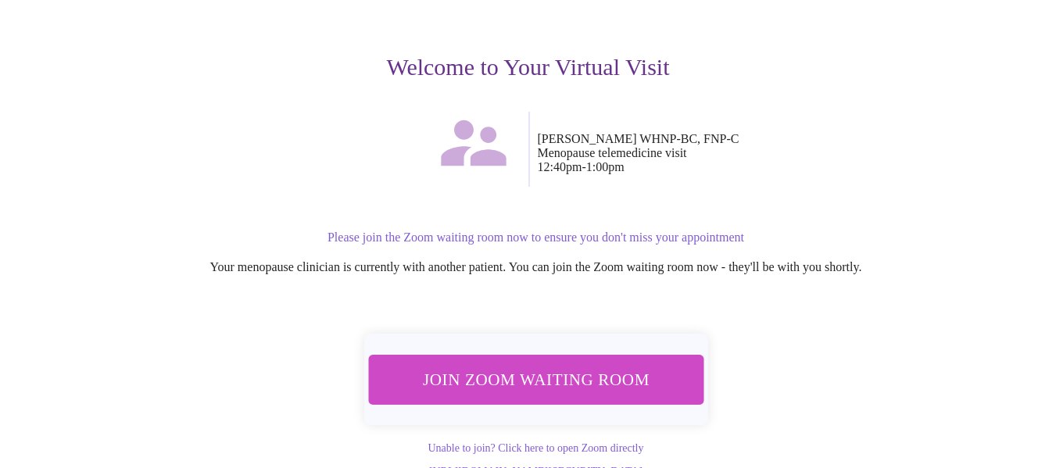
scroll to position [184, 0]
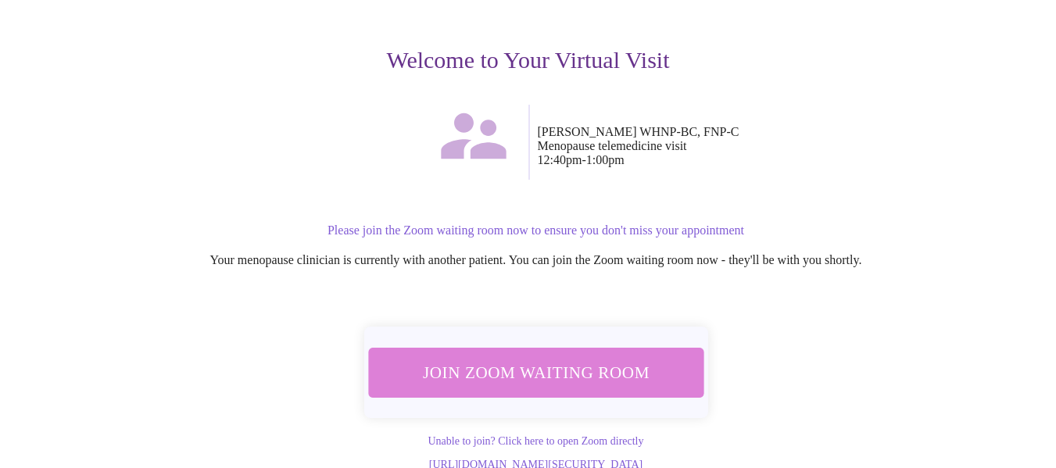
click at [596, 357] on span "Join Zoom Waiting Room" at bounding box center [536, 372] width 306 height 30
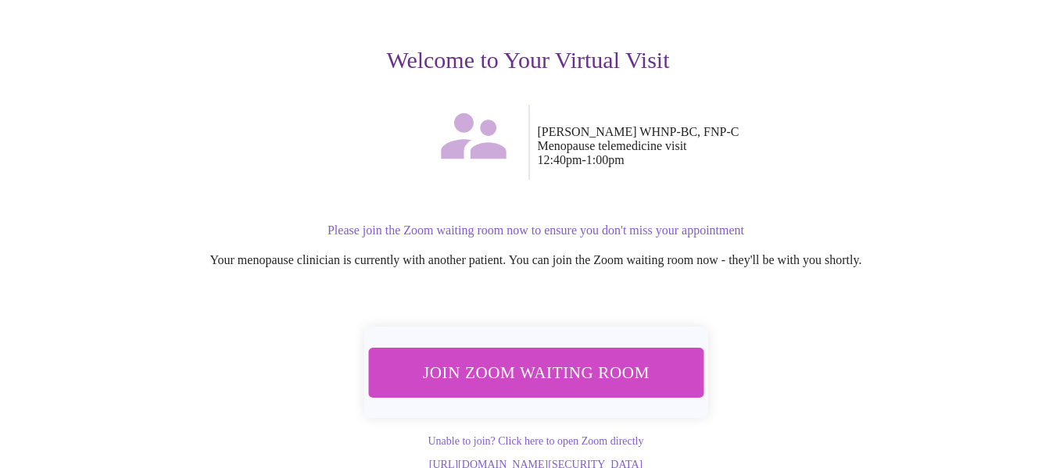
click at [242, 105] on div at bounding box center [288, 142] width 482 height 75
click at [582, 435] on link "Unable to join? Click here to open Zoom directly" at bounding box center [536, 441] width 216 height 12
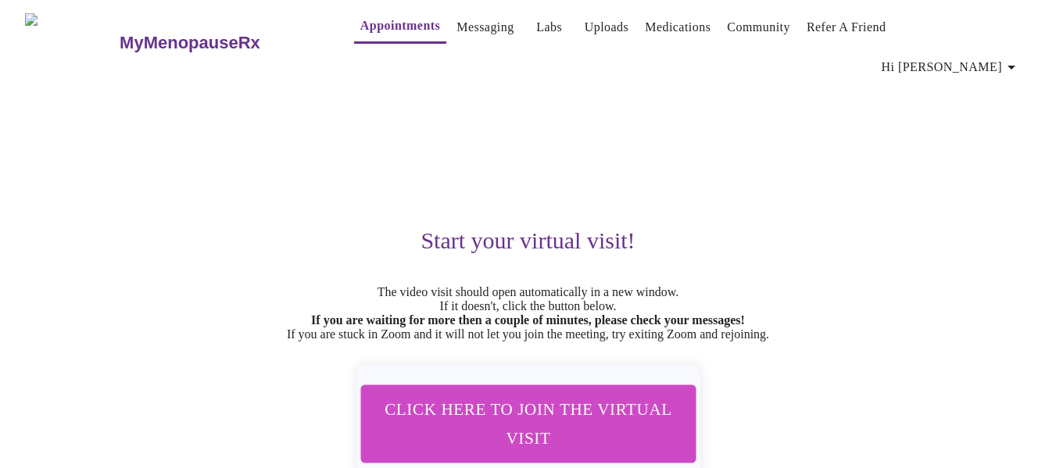
scroll to position [0, 0]
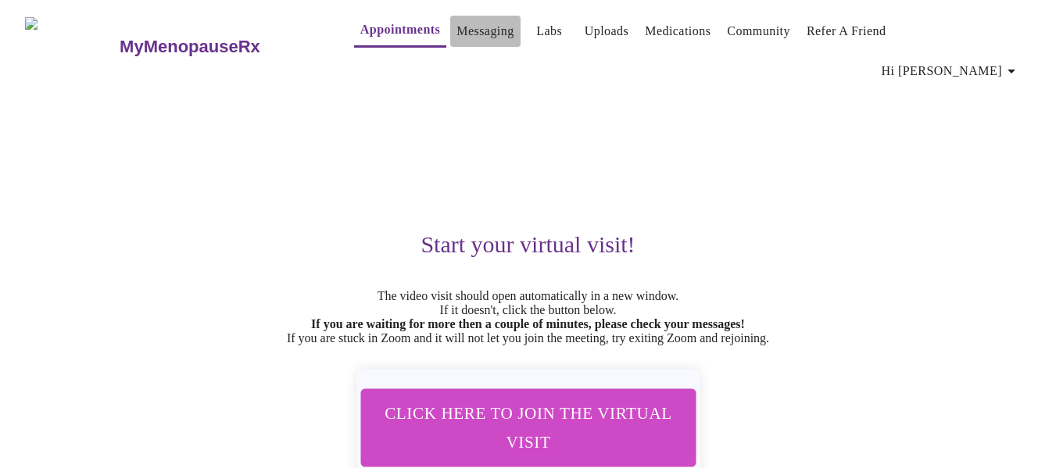
click at [456, 38] on link "Messaging" at bounding box center [484, 31] width 57 height 22
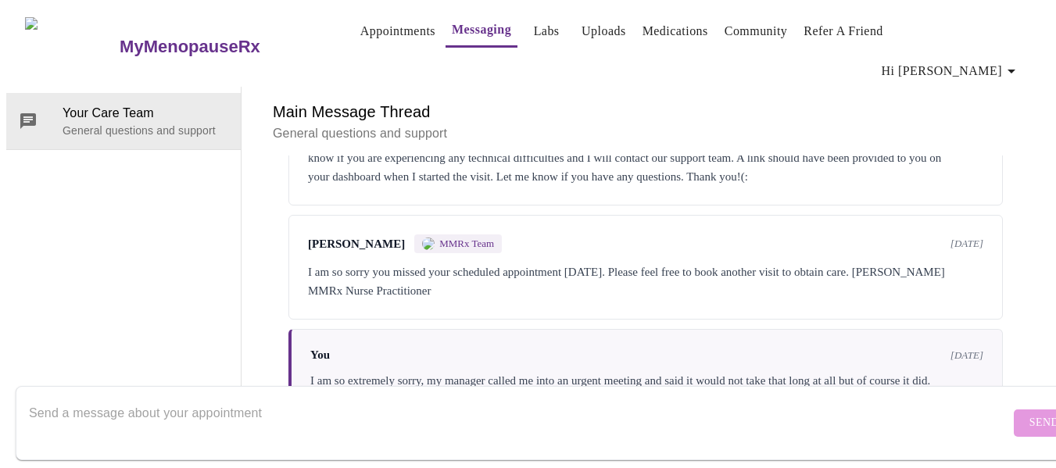
scroll to position [3573, 0]
click at [453, 398] on textarea "Send a message about your appointment" at bounding box center [519, 423] width 981 height 50
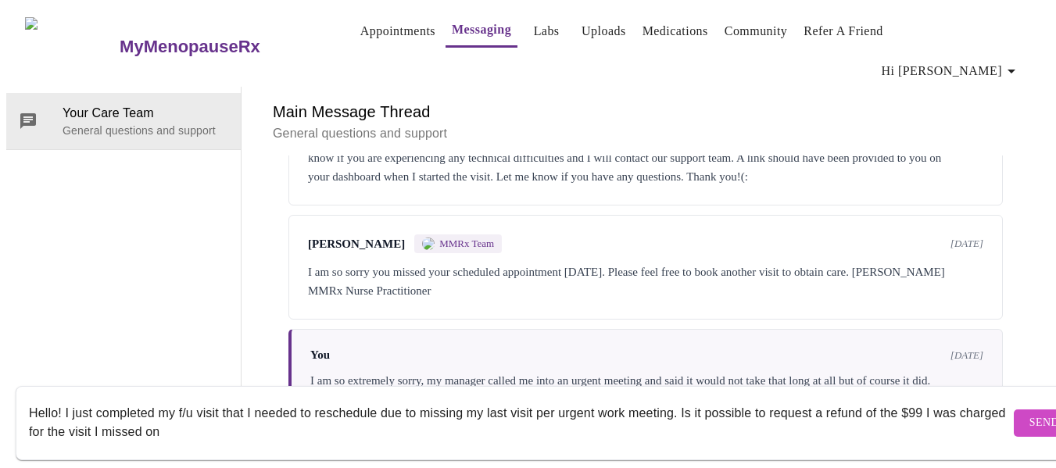
click at [121, 409] on textarea "Hello! I just completed my f/u visit that I needed to reschedule due to missing…" at bounding box center [519, 423] width 981 height 50
click at [312, 404] on textarea "Hello! I just completed my f/u visit that I needed to reschedule due to missing…" at bounding box center [519, 423] width 981 height 50
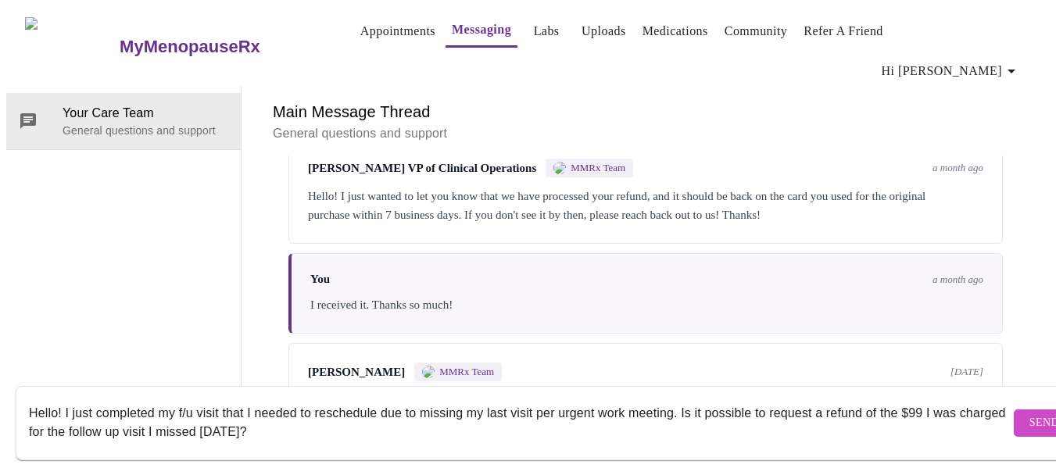
scroll to position [3182, 0]
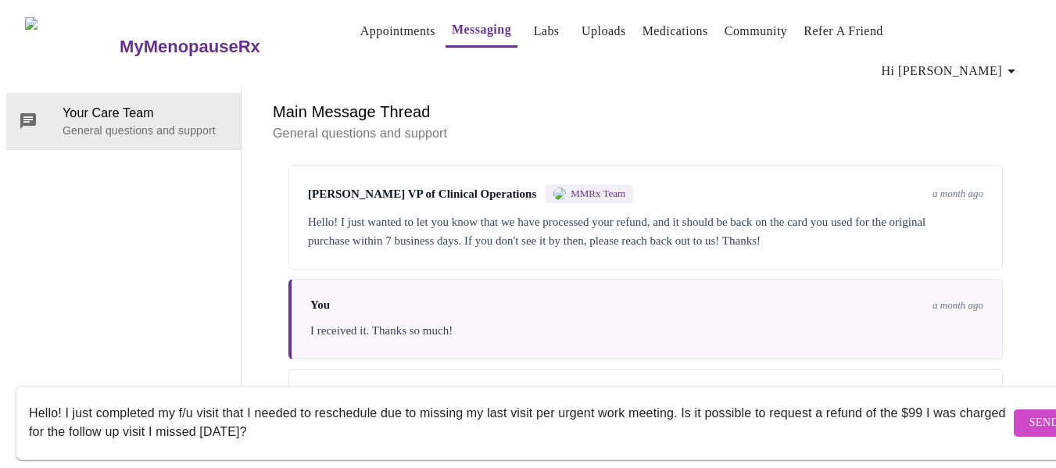
drag, startPoint x: 926, startPoint y: 396, endPoint x: 774, endPoint y: 397, distance: 152.4
click at [774, 398] on textarea "Hello! I just completed my f/u visit that I needed to reschedule due to missing…" at bounding box center [519, 423] width 981 height 50
type textarea "Hello! I just completed my f/u visit that I needed to reschedule due to missing…"
click at [1014, 414] on button "Send" at bounding box center [1044, 423] width 61 height 27
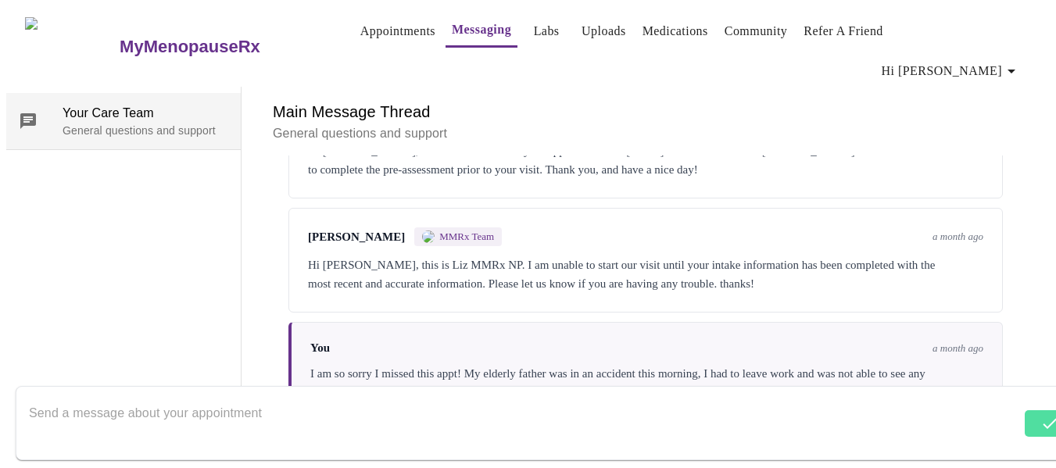
scroll to position [0, 0]
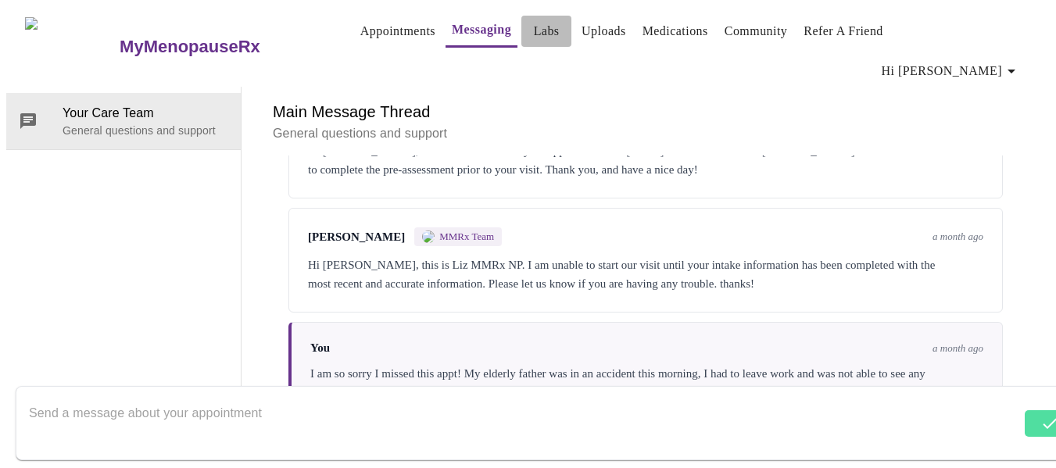
click at [534, 33] on link "Labs" at bounding box center [547, 31] width 26 height 22
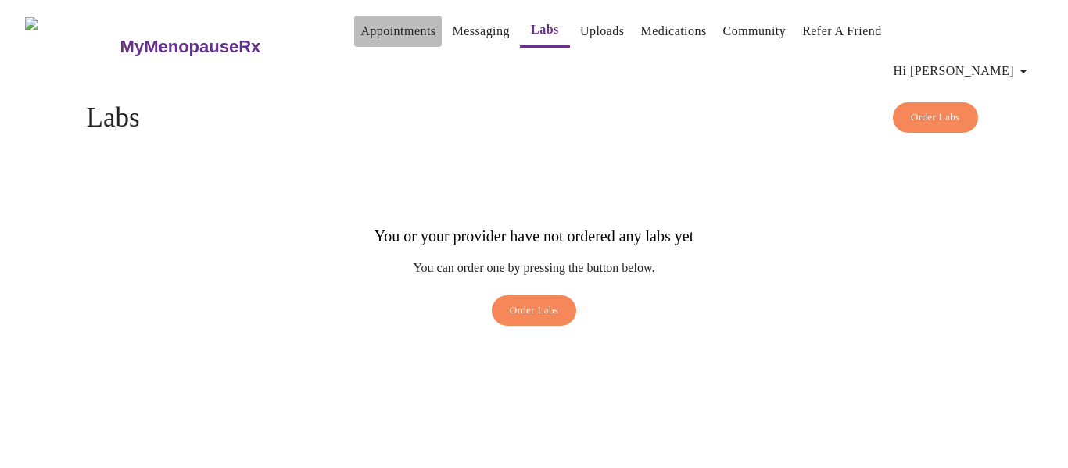
click at [372, 31] on link "Appointments" at bounding box center [397, 31] width 75 height 22
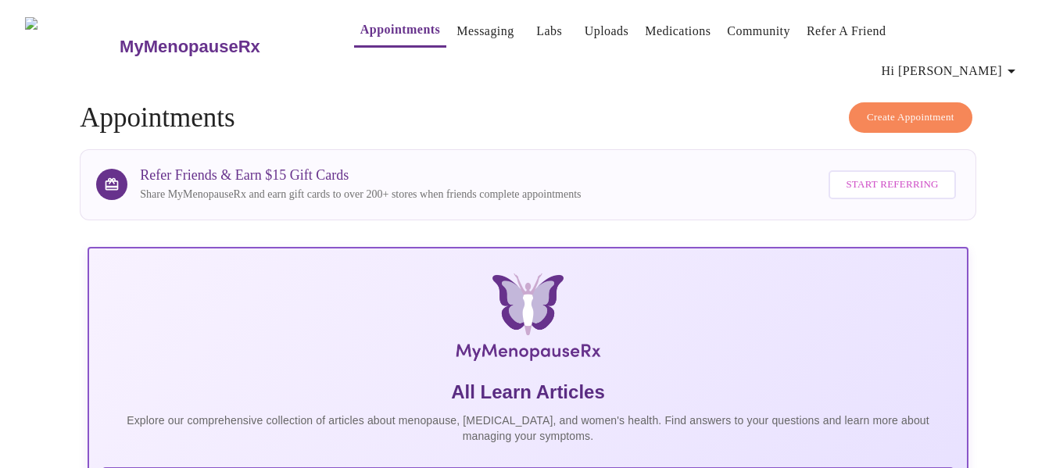
click at [474, 32] on link "Messaging" at bounding box center [484, 31] width 57 height 22
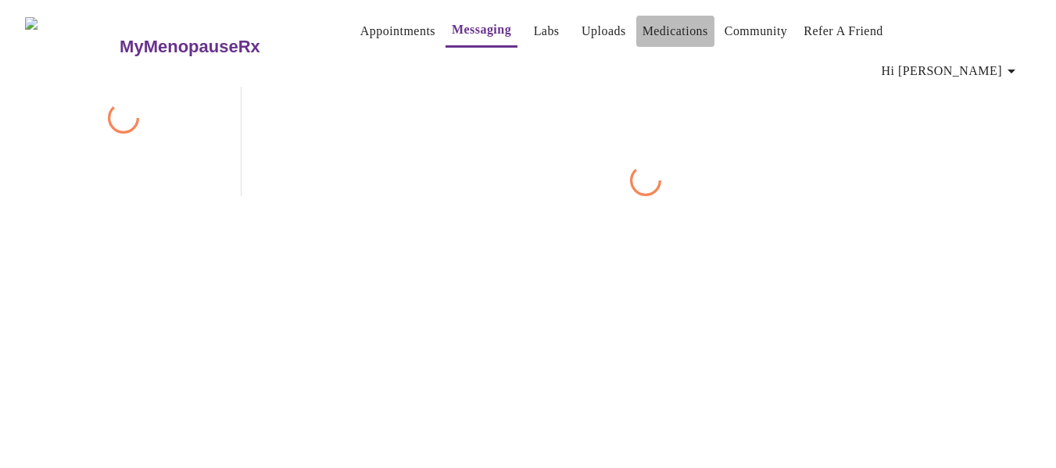
click at [643, 31] on link "Medications" at bounding box center [676, 31] width 66 height 22
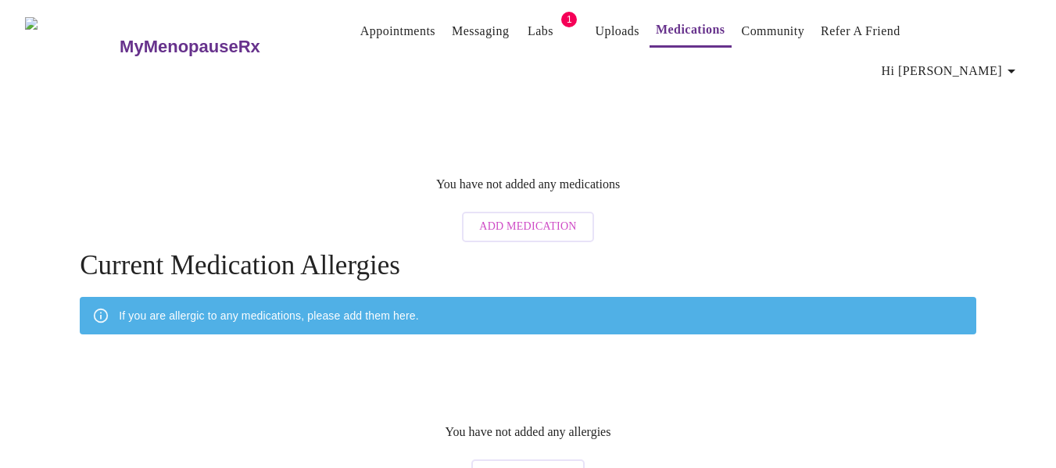
click at [528, 30] on span "Labs" at bounding box center [540, 31] width 38 height 22
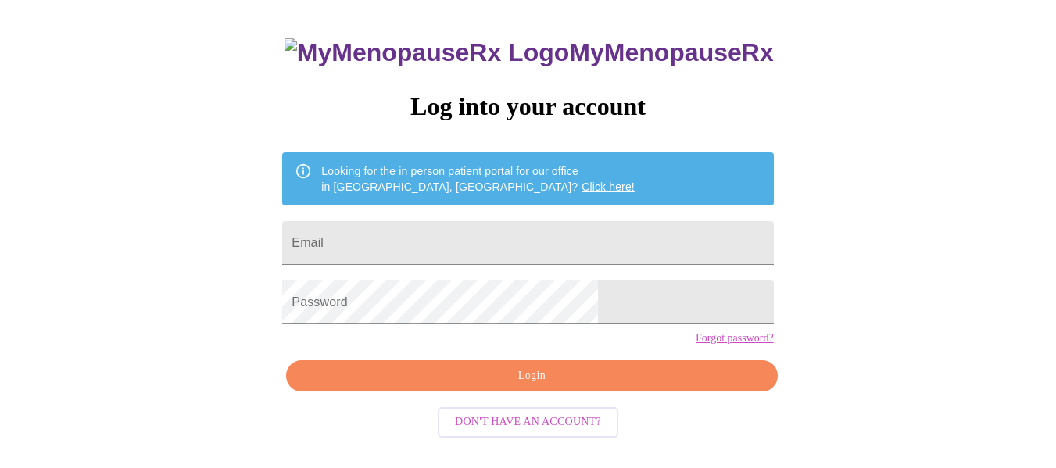
scroll to position [91, 0]
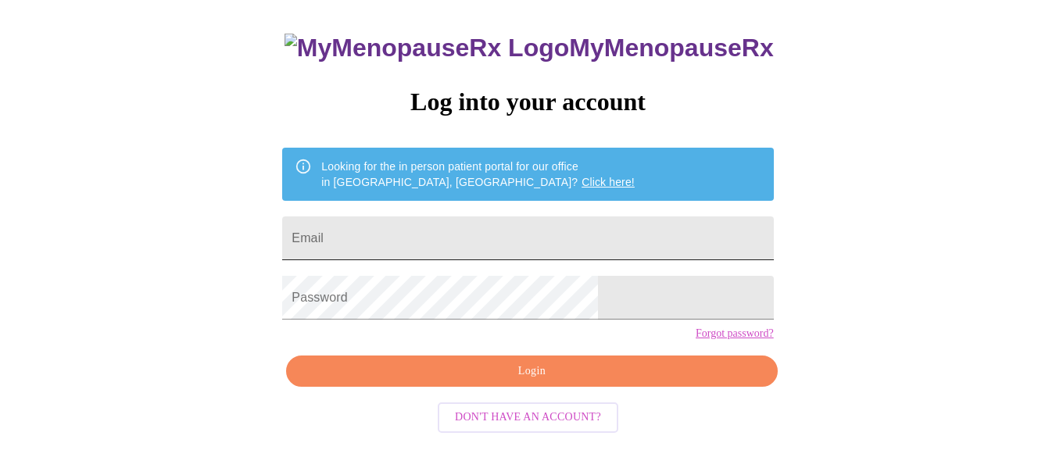
click at [425, 238] on input "Email" at bounding box center [527, 239] width 491 height 44
type input "[EMAIL_ADDRESS][DOMAIN_NAME]"
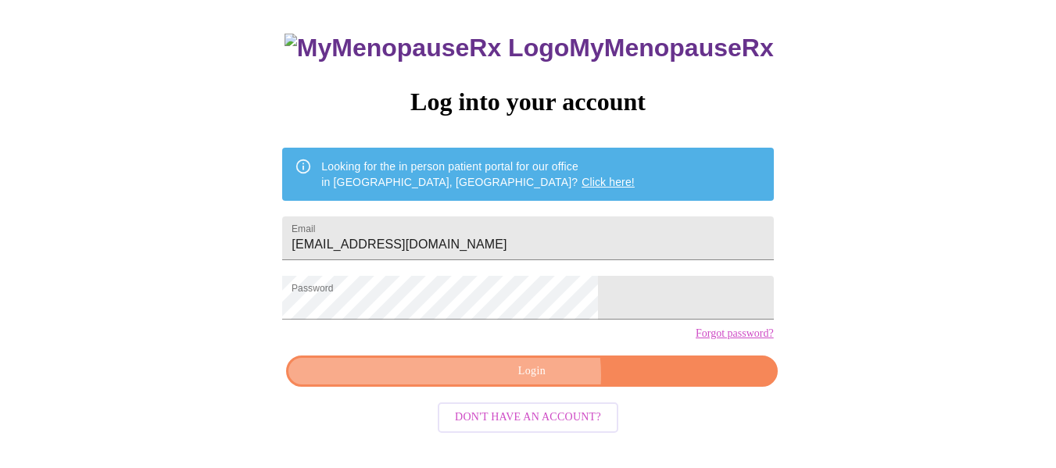
click at [523, 381] on span "Login" at bounding box center [531, 372] width 455 height 20
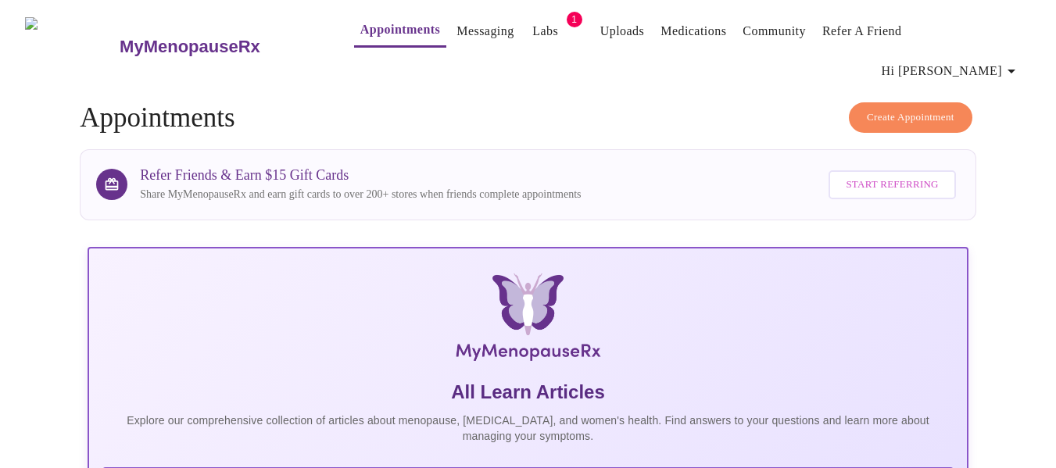
click at [532, 33] on link "Labs" at bounding box center [545, 31] width 26 height 22
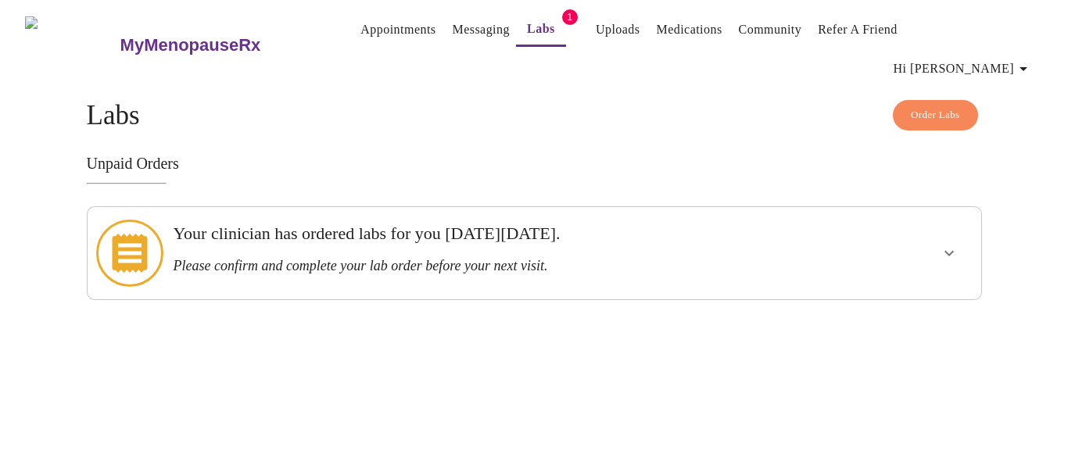
click at [354, 224] on h3 "Your clinician has ordered labs for you on Thursday, August 21st." at bounding box center [491, 234] width 636 height 20
click at [224, 224] on h3 "Your clinician has ordered labs for you on Thursday, August 21st." at bounding box center [491, 234] width 636 height 20
click at [159, 224] on div at bounding box center [130, 253] width 73 height 80
click at [126, 234] on icon at bounding box center [130, 253] width 35 height 39
click at [527, 32] on link "Labs" at bounding box center [541, 29] width 28 height 22
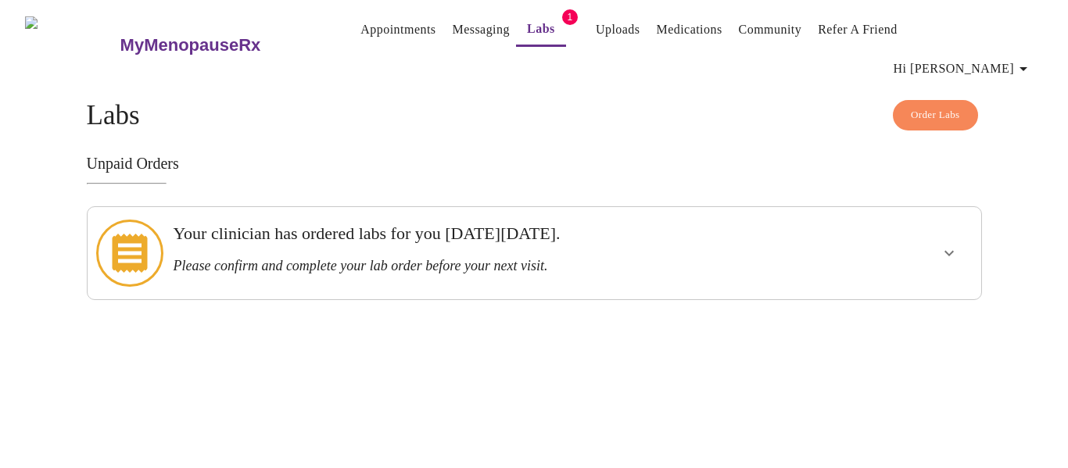
click at [934, 106] on span "Order Labs" at bounding box center [935, 115] width 49 height 18
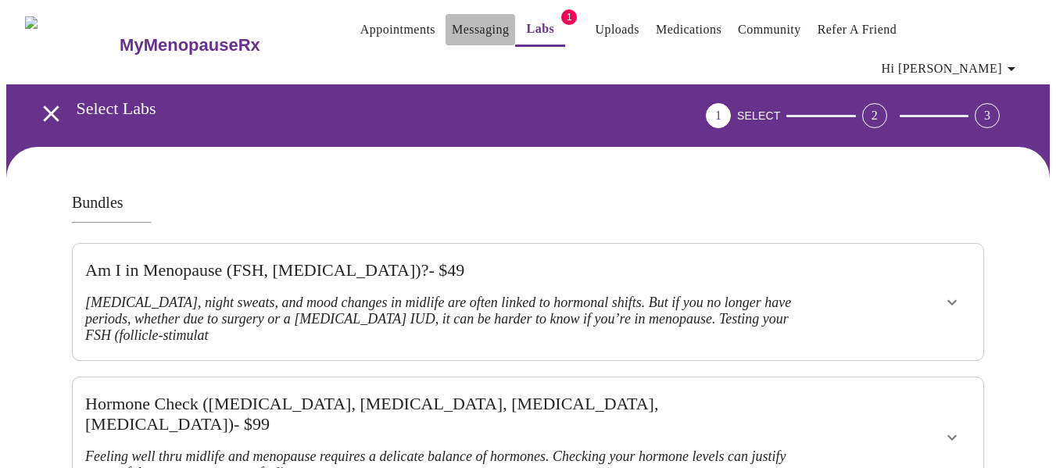
click at [453, 30] on link "Messaging" at bounding box center [480, 30] width 57 height 22
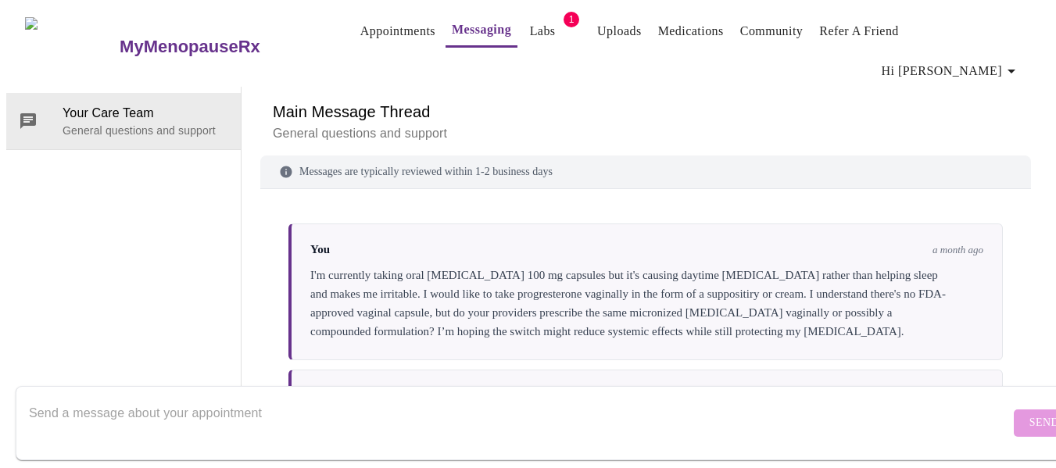
click at [530, 32] on link "Labs" at bounding box center [543, 31] width 26 height 22
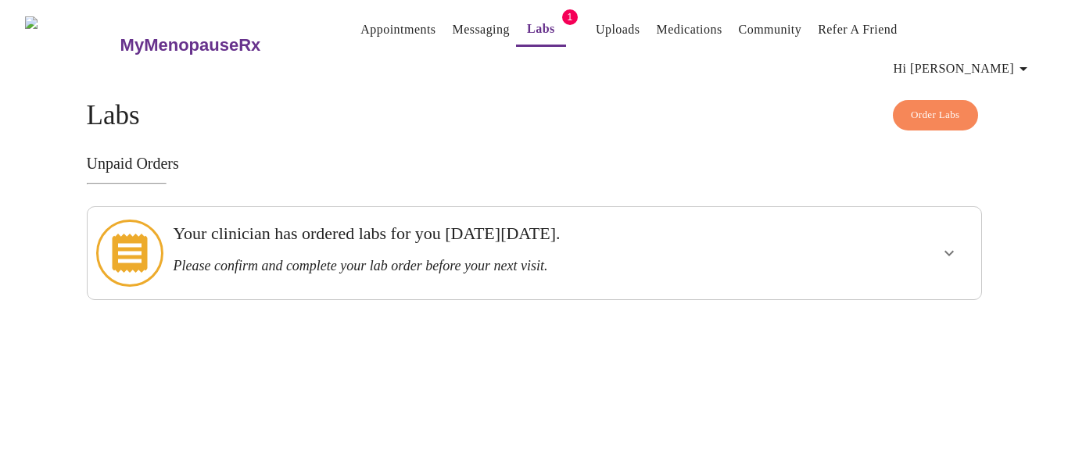
click at [947, 244] on icon "show more" at bounding box center [949, 253] width 19 height 19
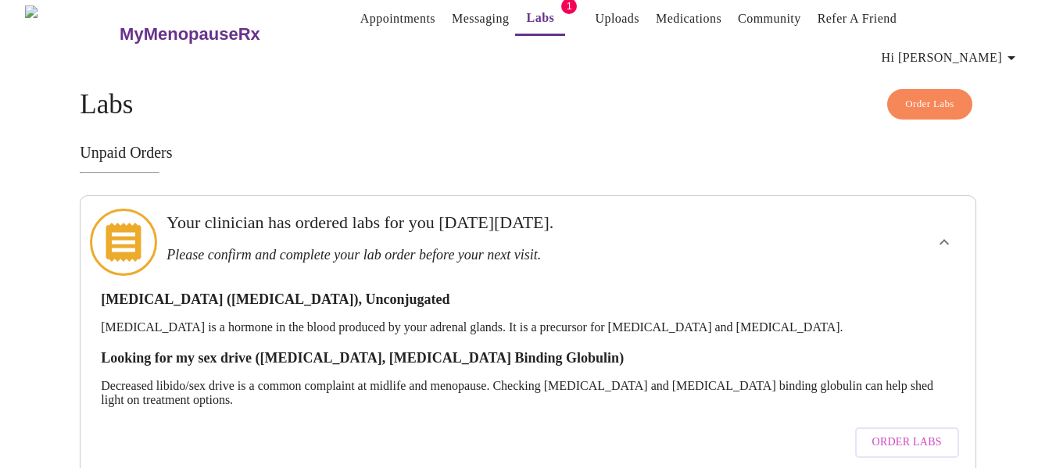
scroll to position [14, 0]
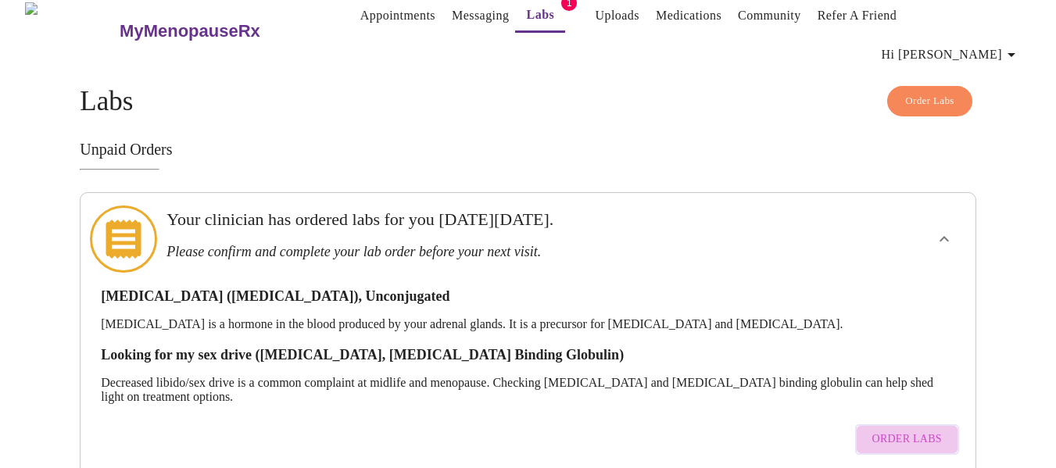
click at [924, 430] on span "Order Labs" at bounding box center [907, 440] width 70 height 20
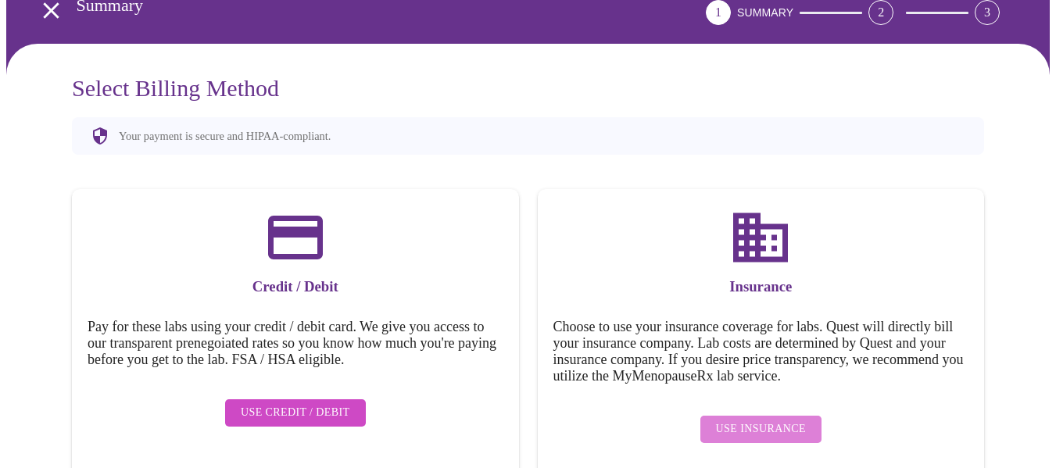
click at [766, 420] on span "Use Insurance" at bounding box center [761, 430] width 90 height 20
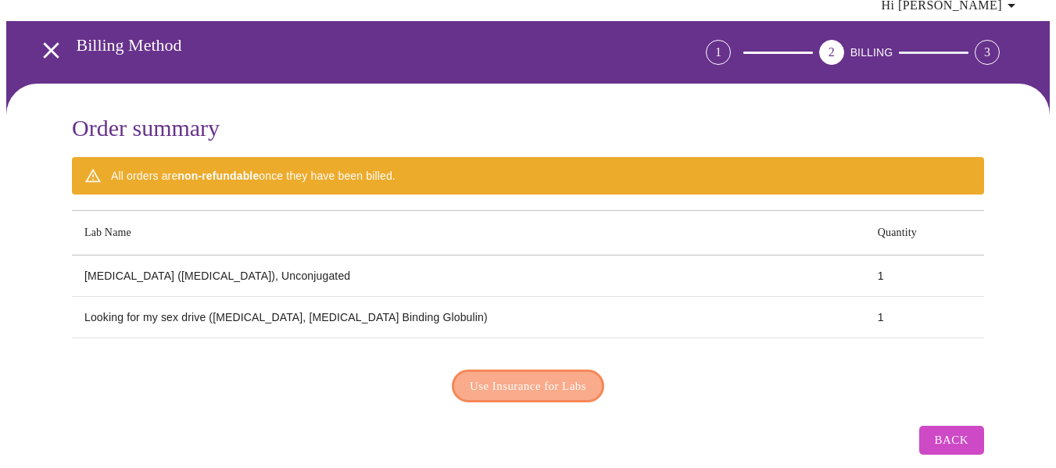
click at [586, 376] on span "Use Insurance for Labs" at bounding box center [528, 386] width 116 height 20
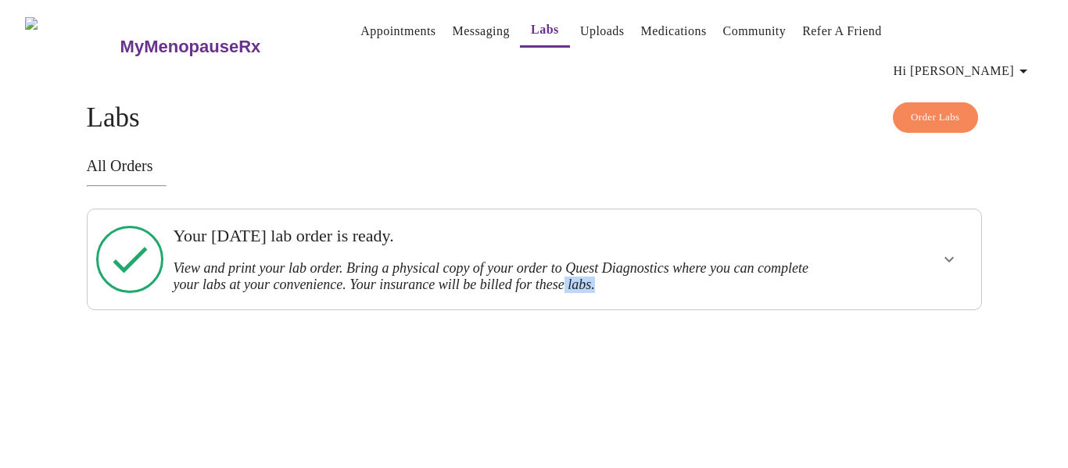
drag, startPoint x: 964, startPoint y: 418, endPoint x: 657, endPoint y: 329, distance: 319.1
click at [657, 310] on div "MyMenopauseRx Appointments Messaging Labs Uploads Medications Community Refer a…" at bounding box center [533, 158] width 1055 height 304
click at [945, 250] on icon "show more" at bounding box center [949, 259] width 19 height 19
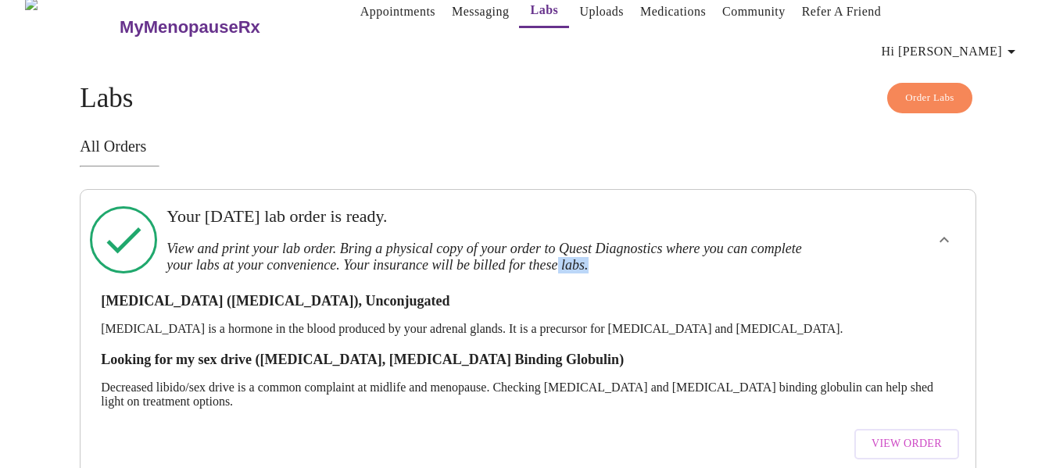
scroll to position [30, 0]
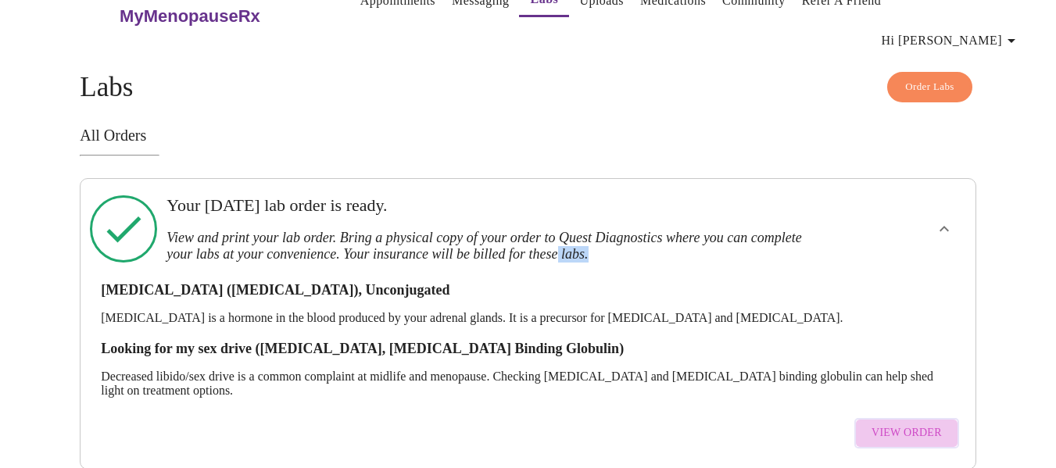
click at [932, 424] on span "View Order" at bounding box center [907, 434] width 70 height 20
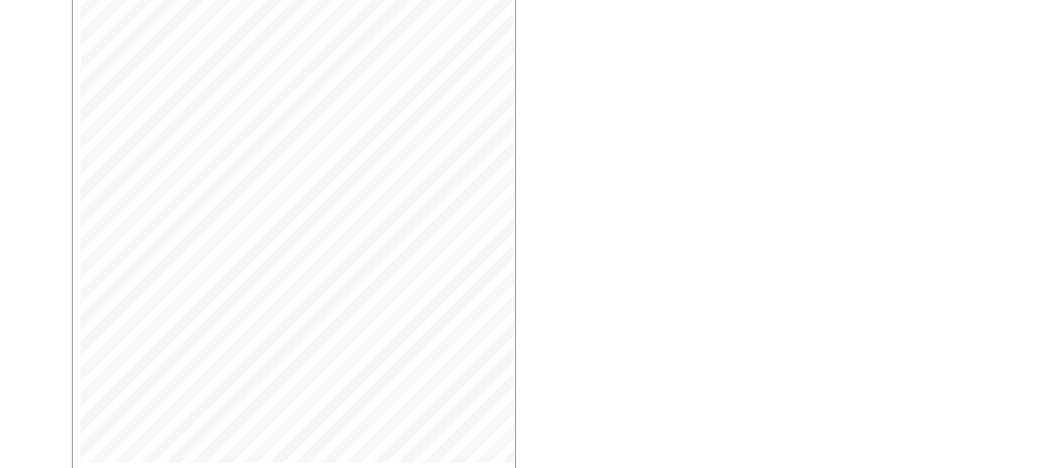
scroll to position [468, 0]
click at [163, 423] on span "Open Larger PDF" at bounding box center [143, 433] width 101 height 20
